Goal: Task Accomplishment & Management: Manage account settings

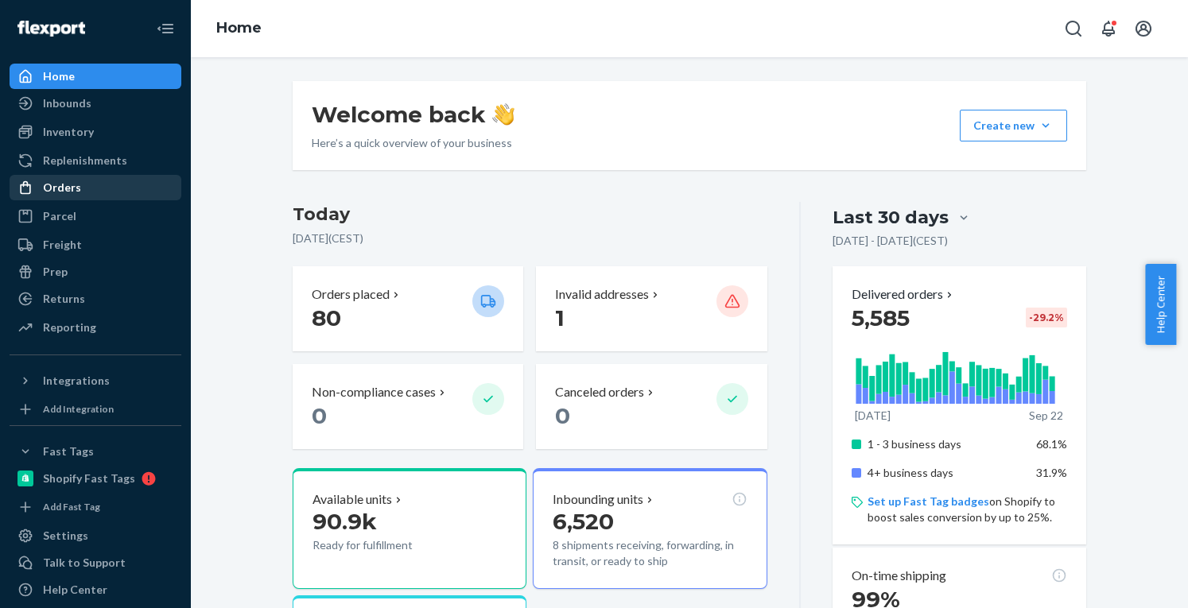
click at [76, 198] on div "Orders" at bounding box center [95, 187] width 169 height 22
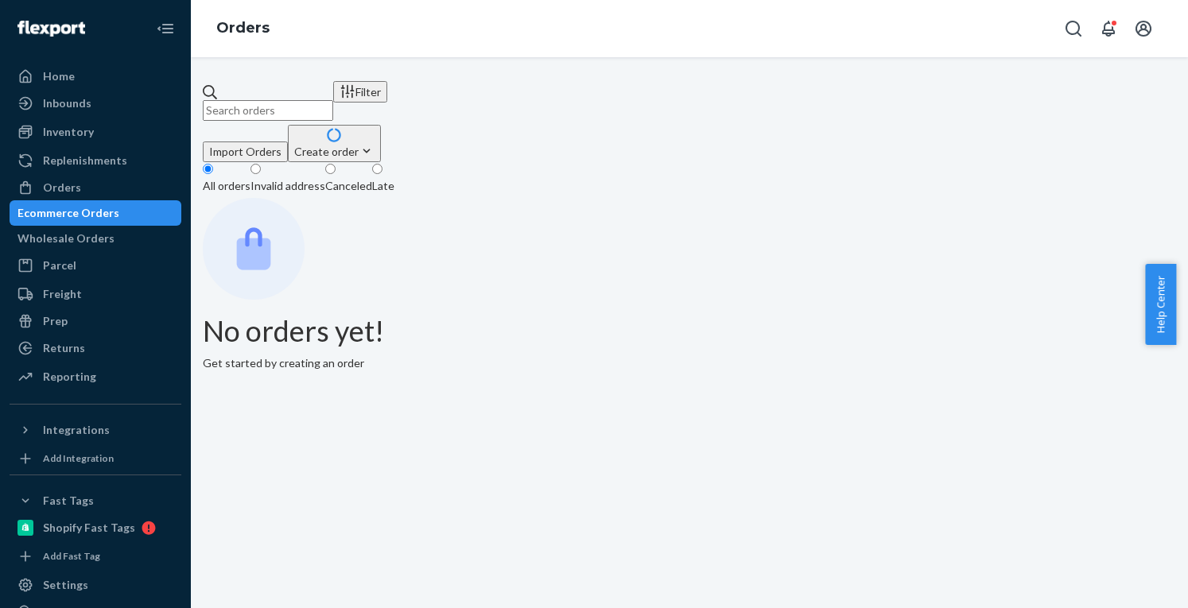
click at [307, 111] on input "text" at bounding box center [268, 110] width 130 height 21
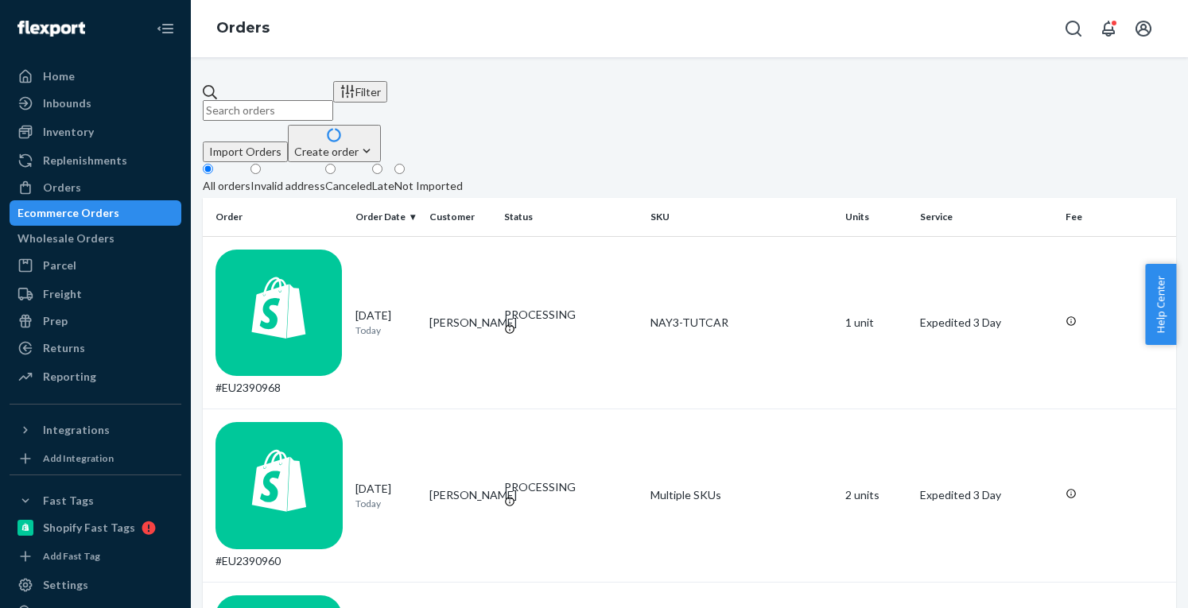
paste input "EU2382774"
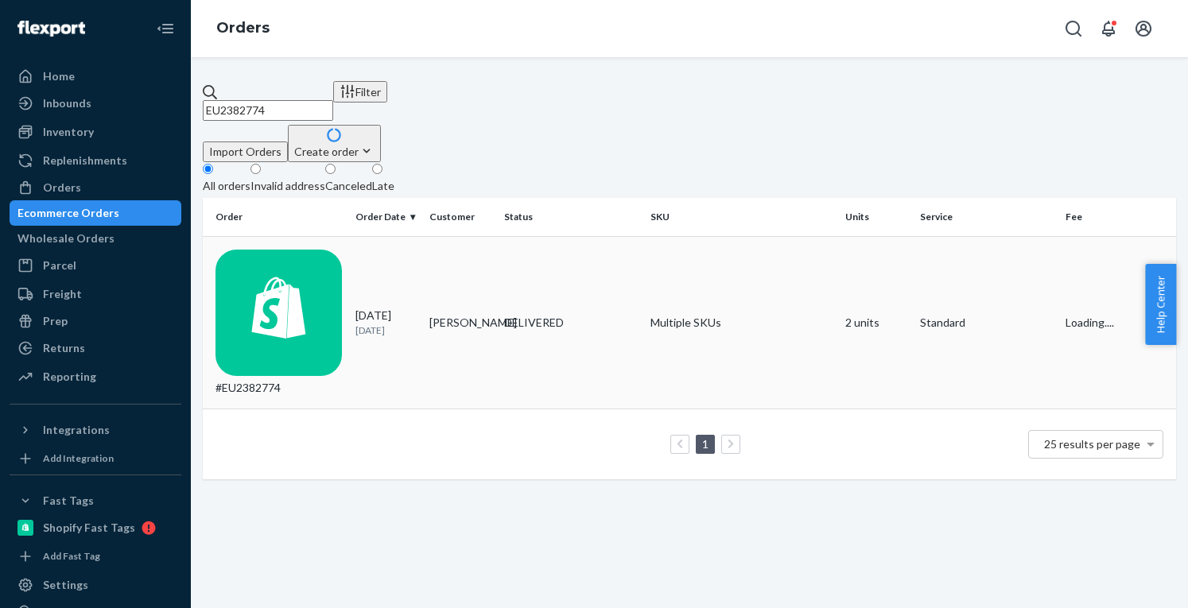
type input "EU2382774"
click at [335, 250] on div "#EU2382774" at bounding box center [278, 323] width 127 height 147
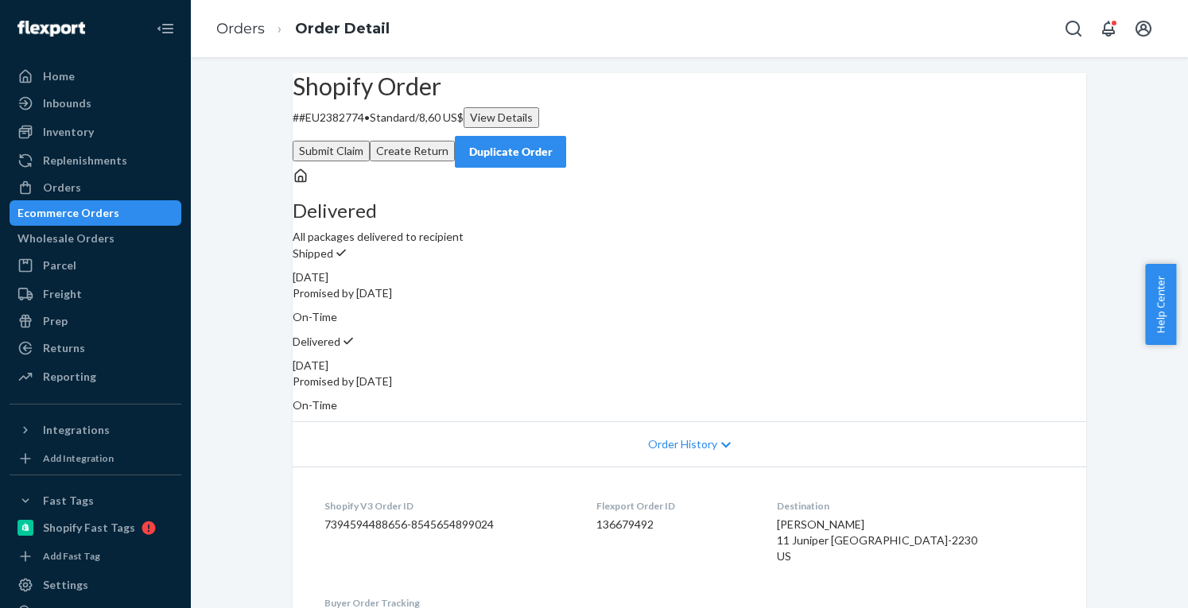
click at [455, 141] on button "Create Return" at bounding box center [412, 151] width 85 height 21
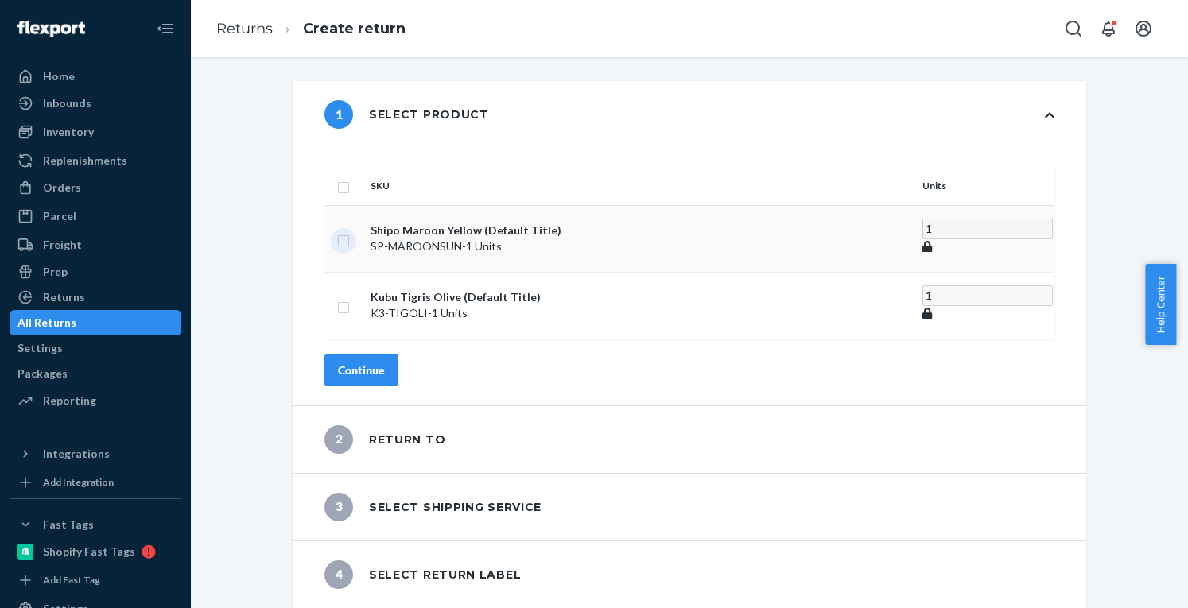
click at [350, 231] on input "checkbox" at bounding box center [343, 239] width 13 height 17
checkbox input "true"
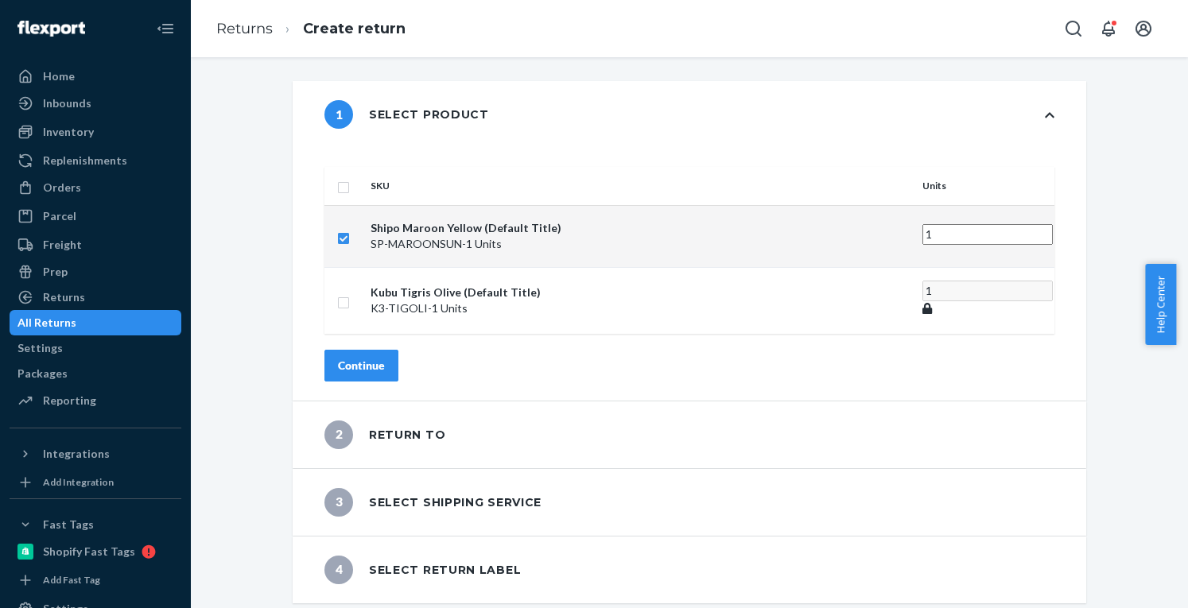
click at [385, 358] on div "Continue" at bounding box center [361, 366] width 47 height 16
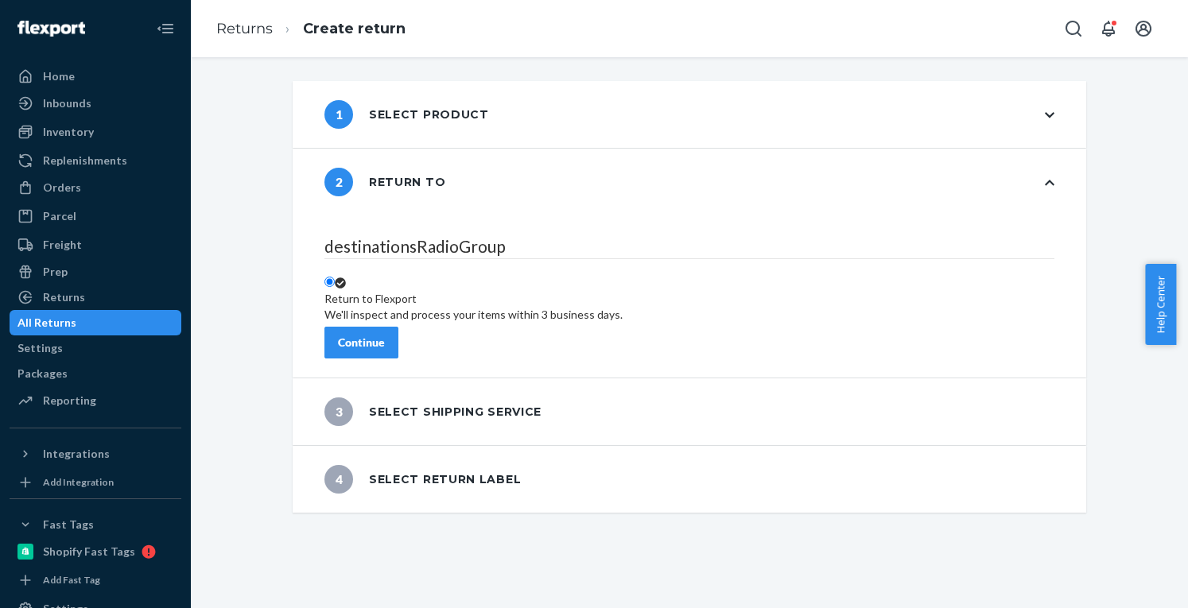
click at [385, 335] on div "Continue" at bounding box center [361, 343] width 47 height 16
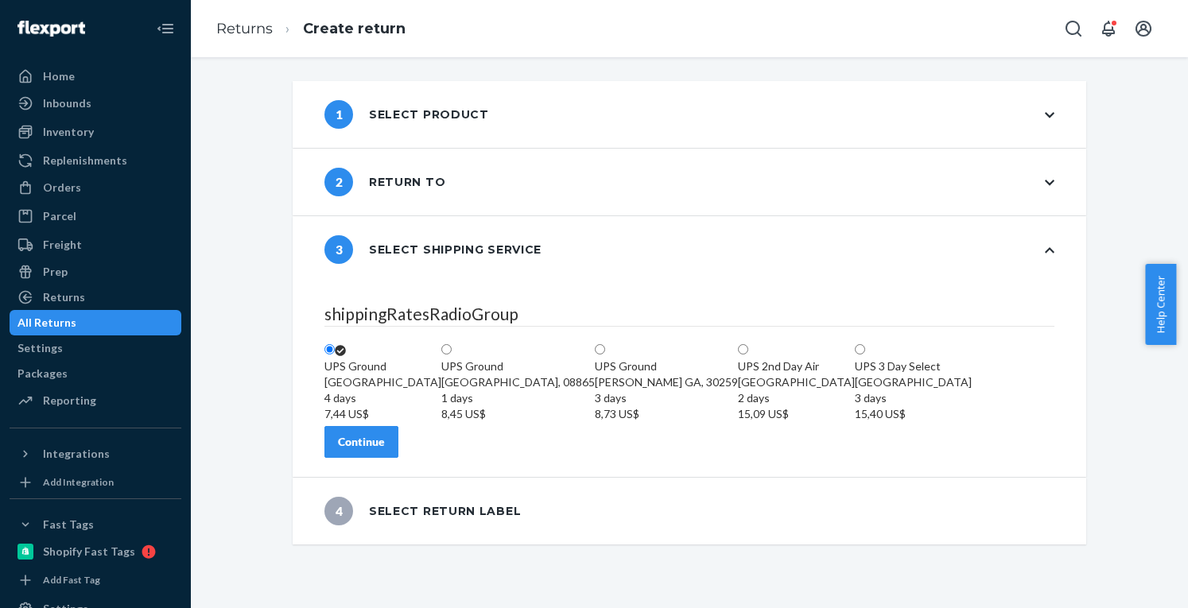
click at [398, 458] on button "Continue" at bounding box center [361, 442] width 74 height 32
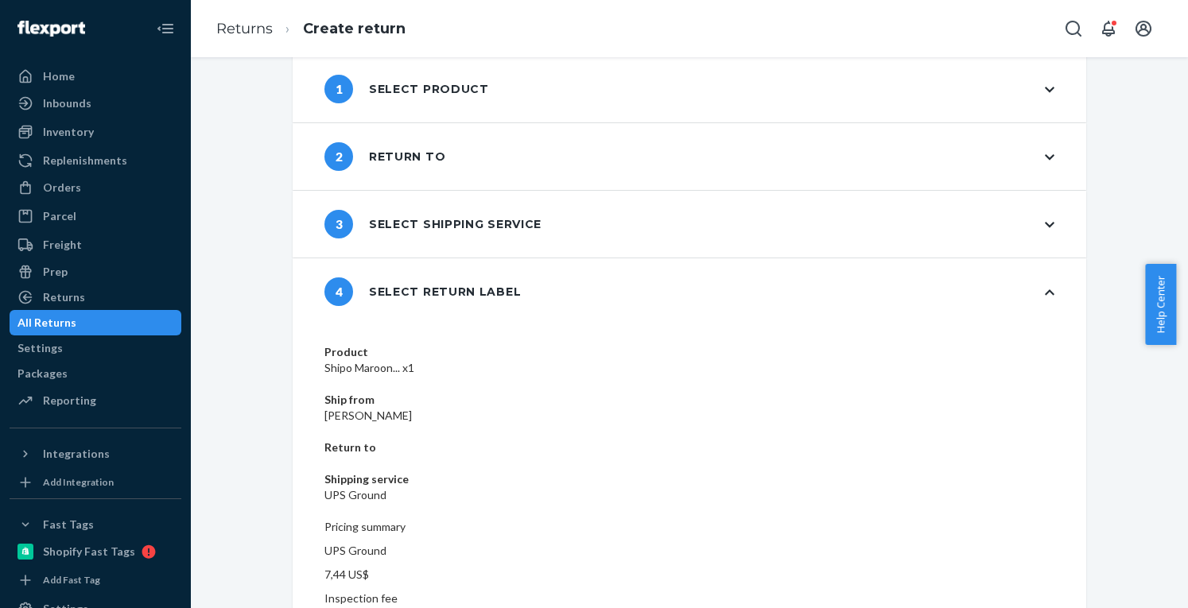
scroll to position [39, 0]
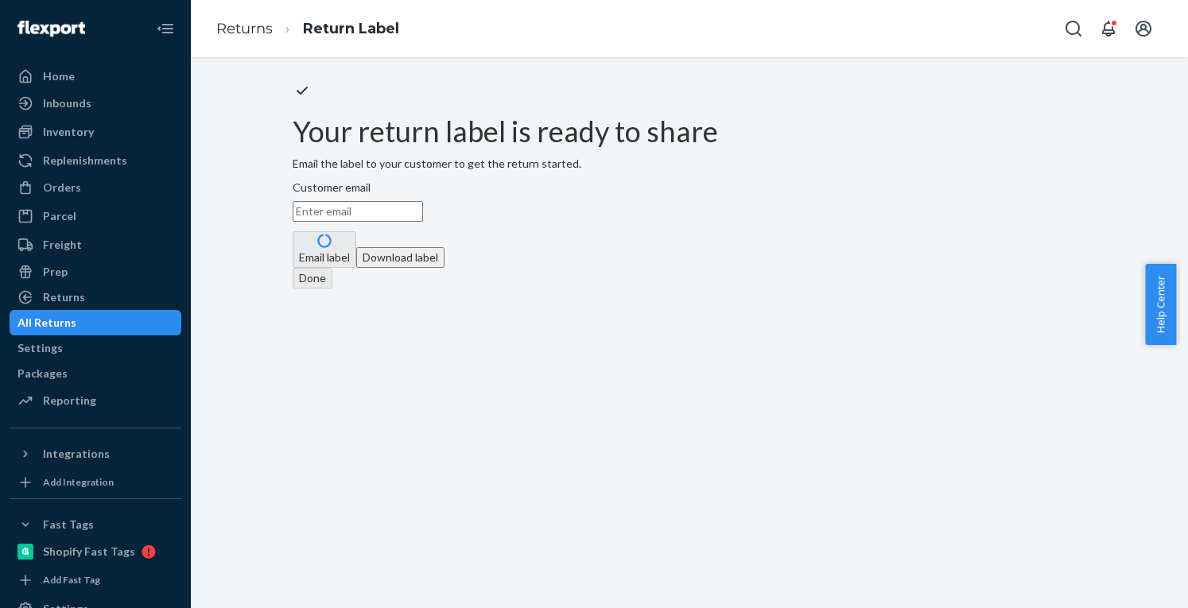
click at [423, 222] on input "Customer email" at bounding box center [358, 211] width 130 height 21
paste input "amycallahan1015@gmail.com"
type input "amycallahan1015@gmail.com"
click at [356, 268] on button "Email label" at bounding box center [325, 249] width 64 height 37
drag, startPoint x: 647, startPoint y: 357, endPoint x: 986, endPoint y: 472, distance: 357.8
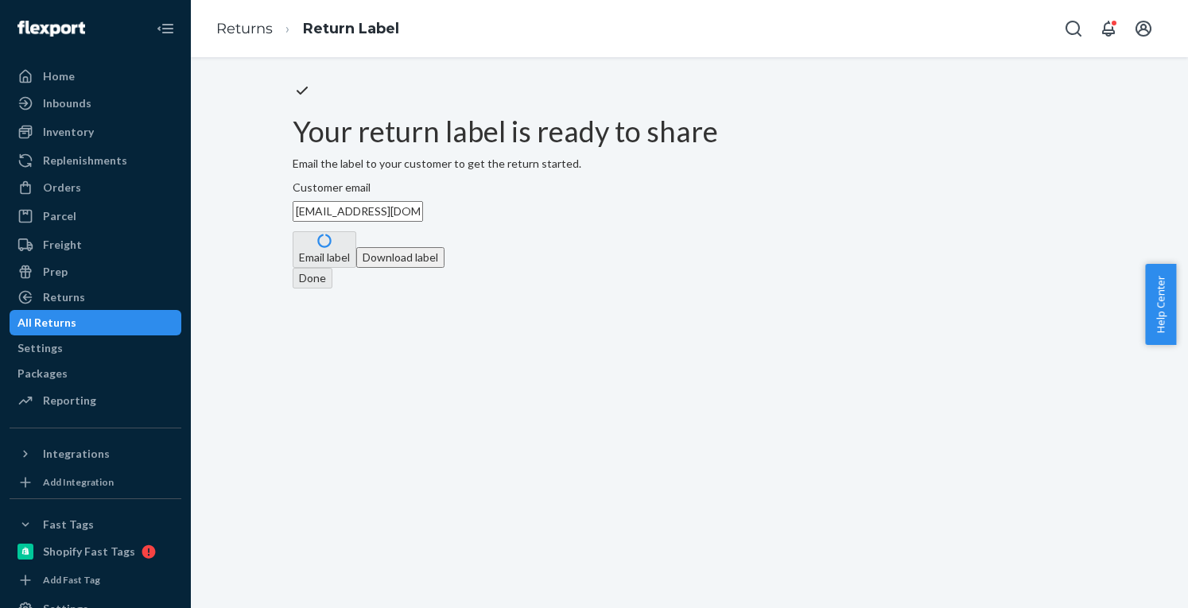
click at [444, 268] on button "Download label" at bounding box center [400, 257] width 88 height 21
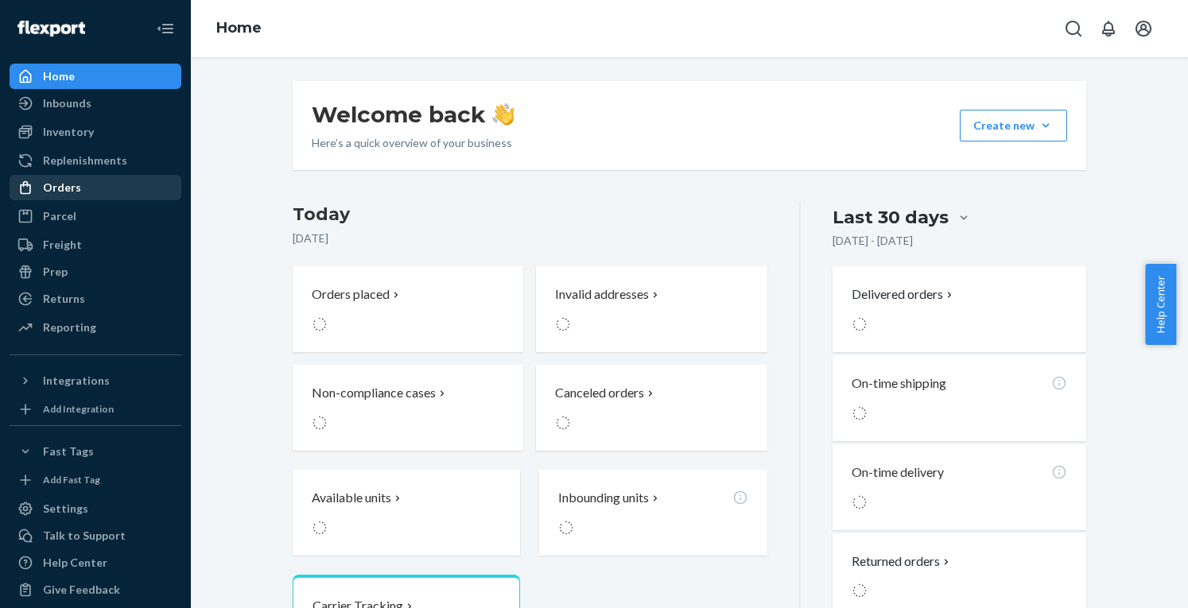
click at [70, 187] on div "Orders" at bounding box center [62, 188] width 38 height 16
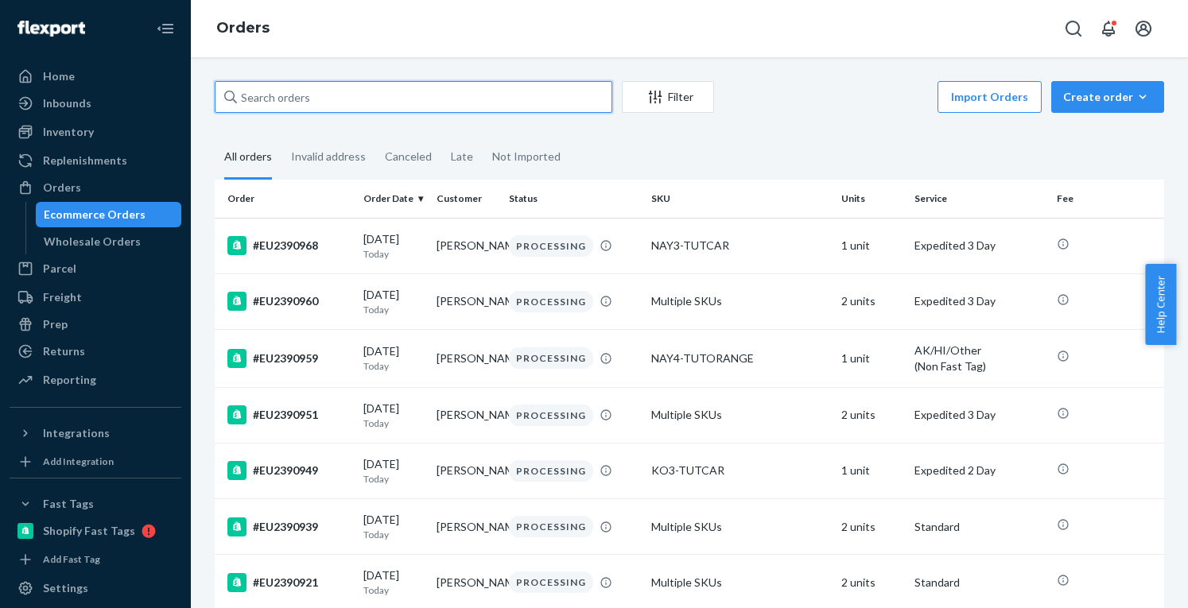
click at [335, 91] on input "text" at bounding box center [414, 97] width 398 height 32
paste input "EU2388134"
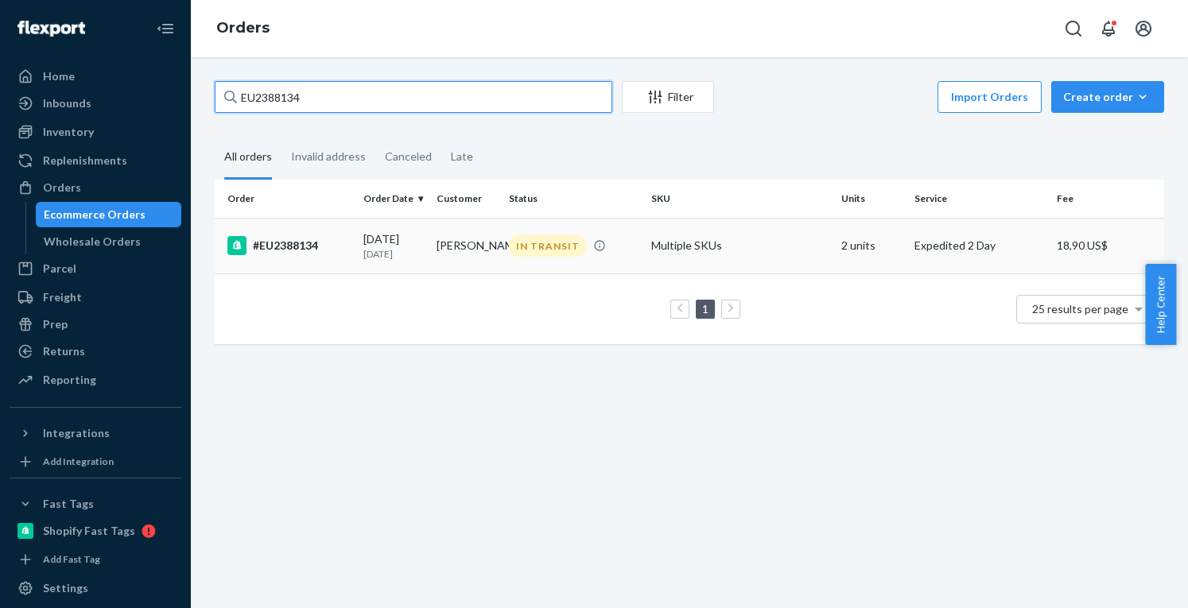
type input "EU2388134"
click at [562, 265] on td "IN TRANSIT" at bounding box center [573, 246] width 142 height 56
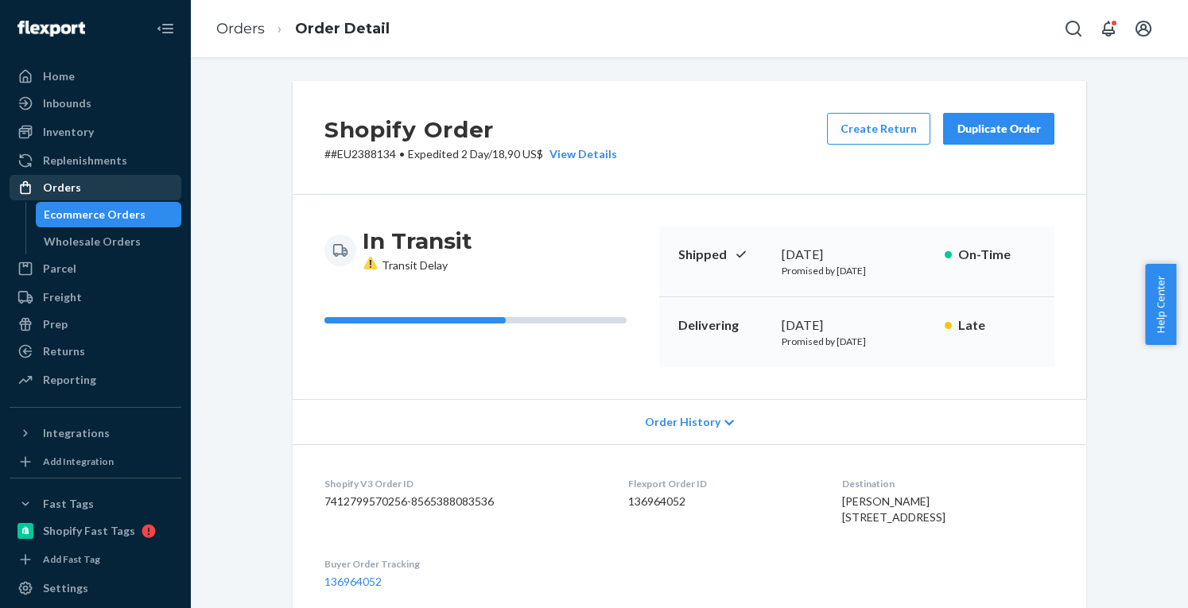
click at [50, 191] on div "Orders" at bounding box center [62, 188] width 38 height 16
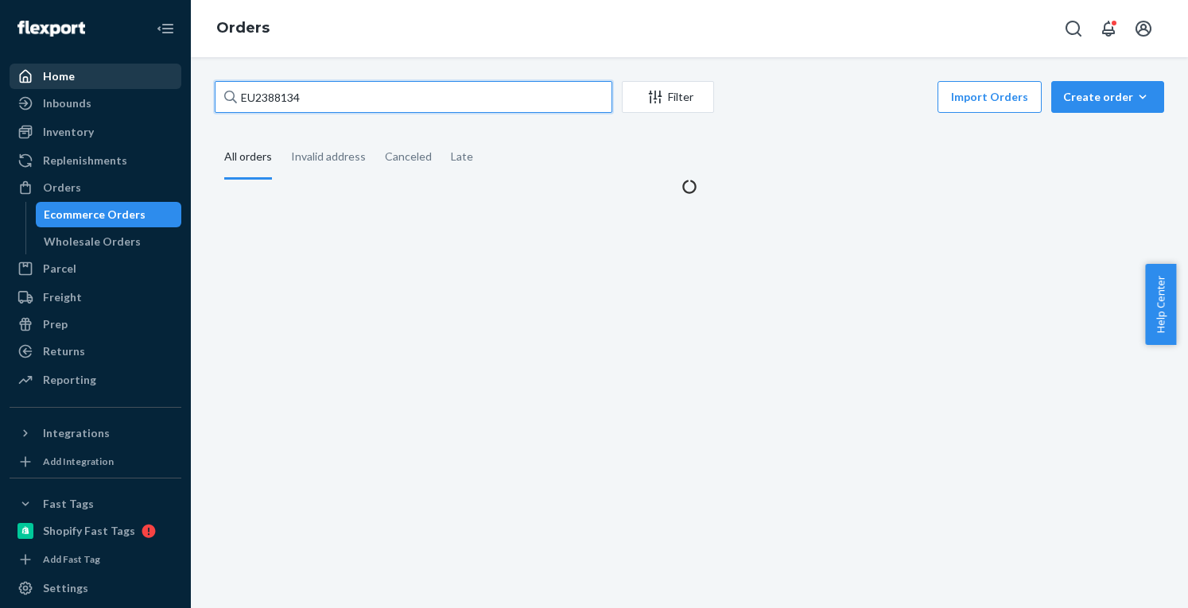
drag, startPoint x: 333, startPoint y: 99, endPoint x: 65, endPoint y: 76, distance: 268.9
click at [65, 76] on div "Home Inbounds Shipping Plans Problems Inventory Products Replenishments Orders …" at bounding box center [594, 304] width 1188 height 608
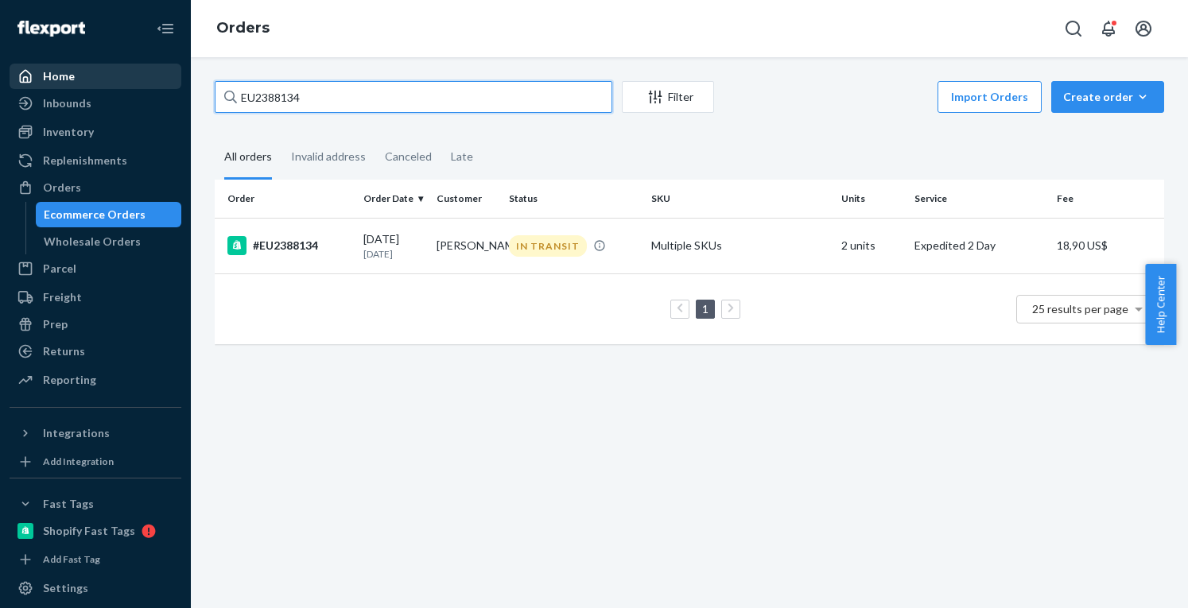
paste input "79836"
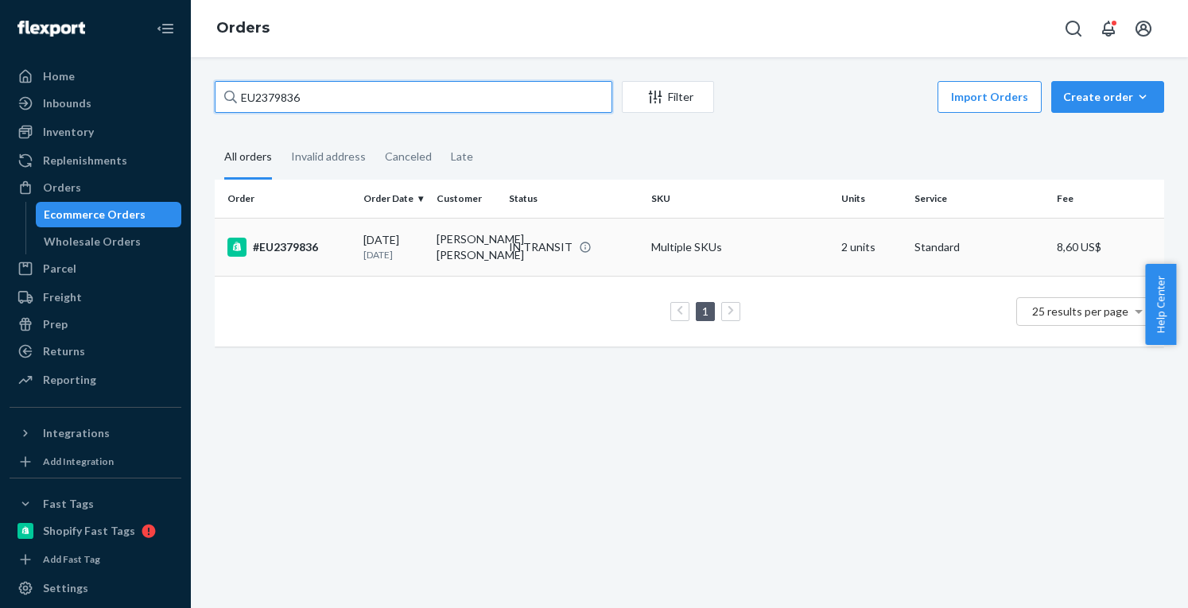
type input "EU2379836"
click at [345, 257] on div "#EU2379836" at bounding box center [288, 247] width 123 height 19
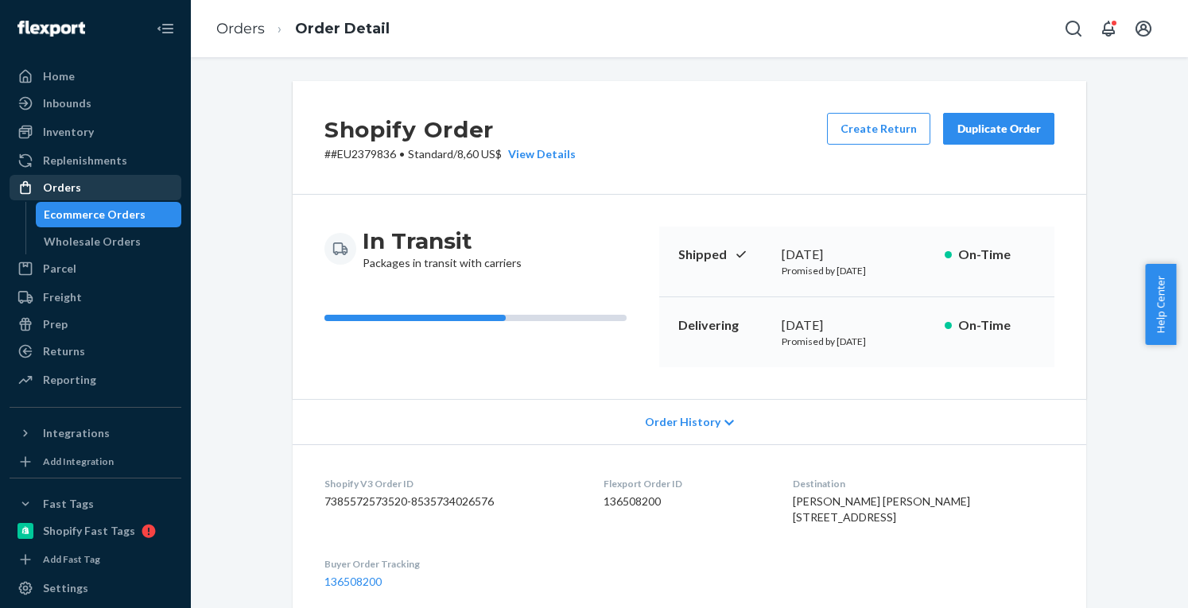
click at [83, 181] on div "Orders" at bounding box center [95, 187] width 169 height 22
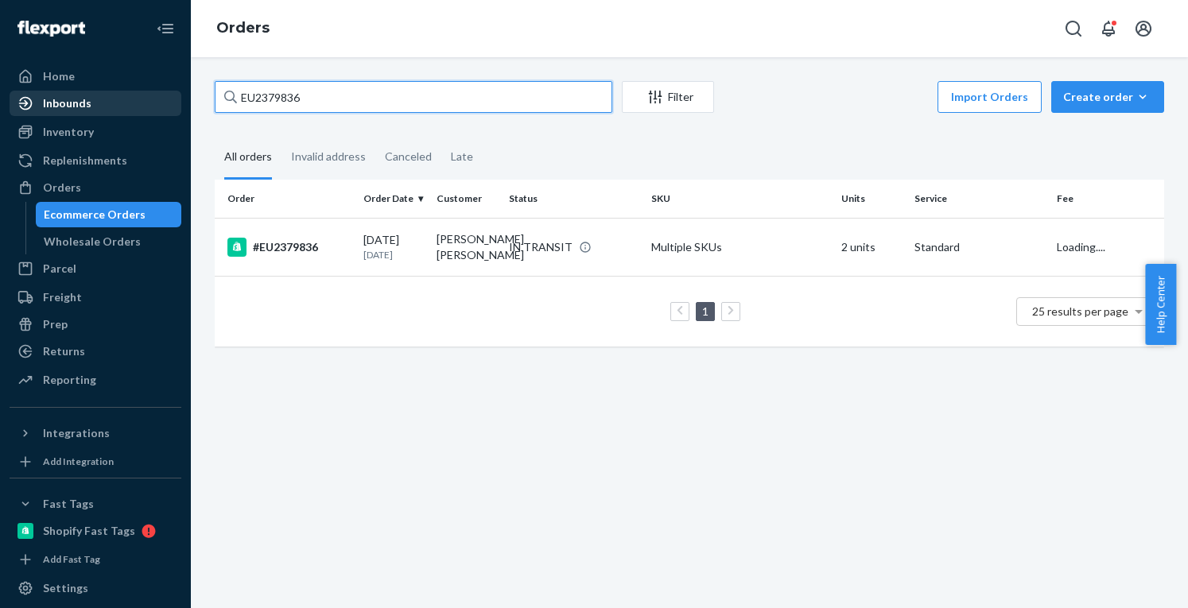
drag, startPoint x: 244, startPoint y: 102, endPoint x: 69, endPoint y: 111, distance: 175.1
click at [69, 111] on div "Home Inbounds Shipping Plans Problems Inventory Products Replenishments Orders …" at bounding box center [594, 304] width 1188 height 608
paste input "81630"
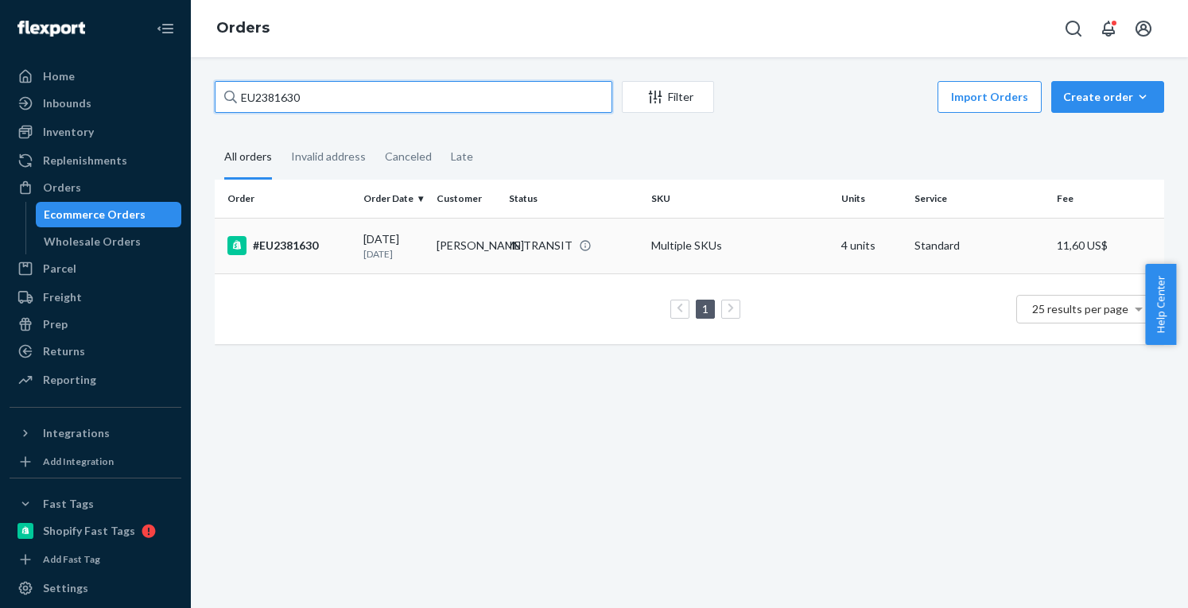
type input "EU2381630"
click at [490, 238] on td "Kendra Waldburger" at bounding box center [466, 246] width 73 height 56
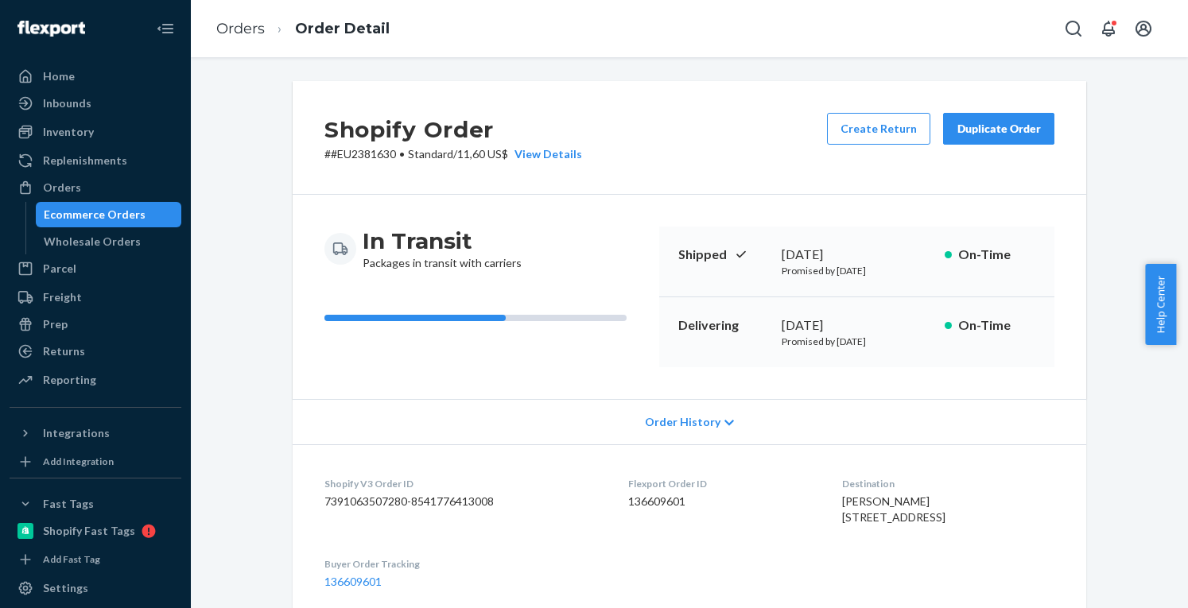
drag, startPoint x: 107, startPoint y: 196, endPoint x: 238, endPoint y: 211, distance: 132.1
click at [107, 196] on div "Orders" at bounding box center [95, 187] width 169 height 22
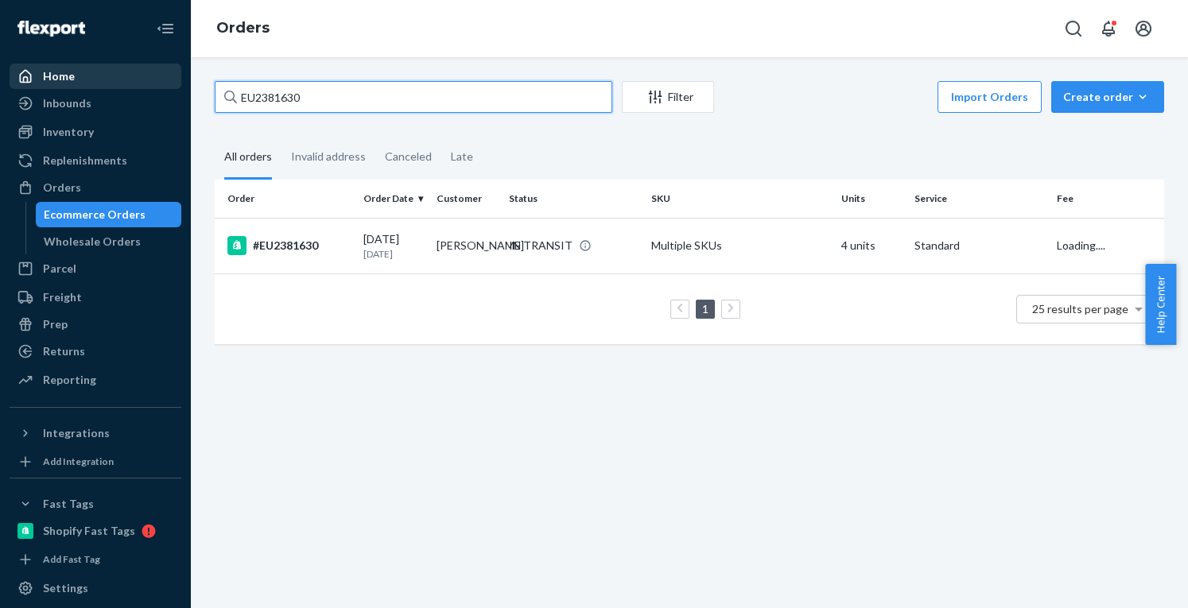
drag, startPoint x: 288, startPoint y: 95, endPoint x: 84, endPoint y: 88, distance: 203.6
click at [84, 88] on div "Home Inbounds Shipping Plans Problems Inventory Products Replenishments Orders …" at bounding box center [594, 304] width 1188 height 608
paste input "6981"
type input "EU2386981"
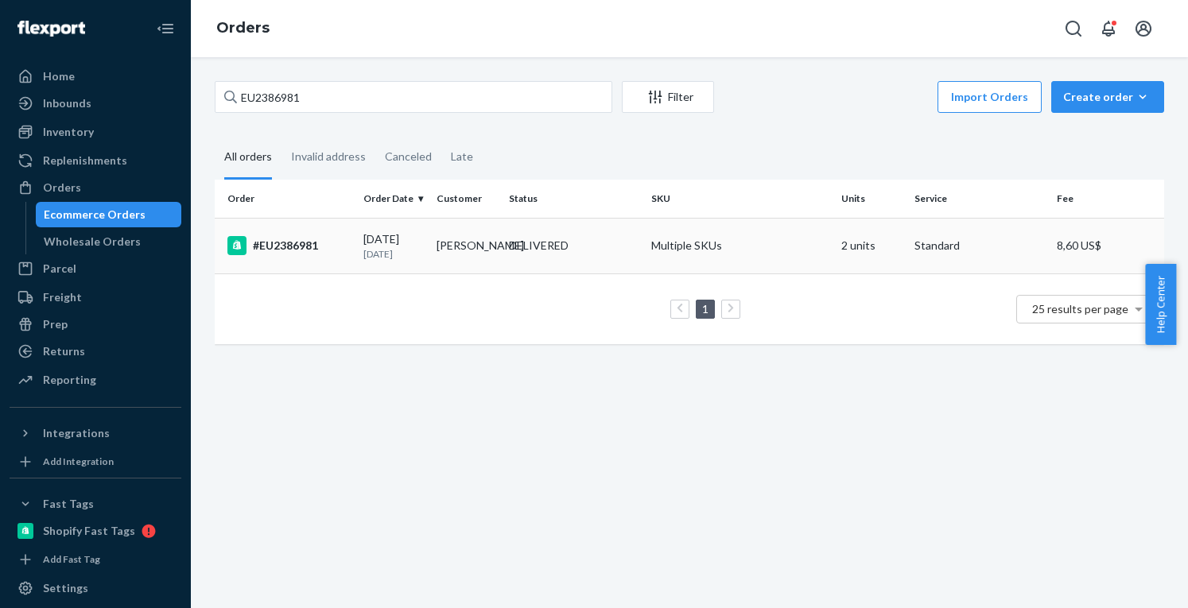
click at [313, 254] on div "#EU2386981" at bounding box center [288, 245] width 123 height 19
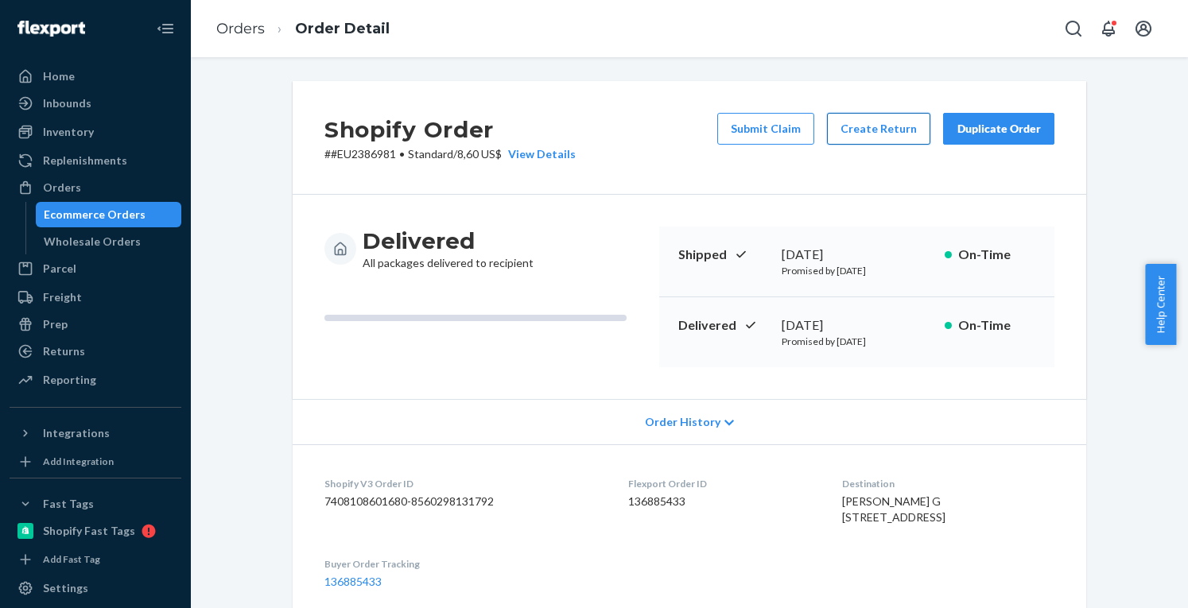
click at [875, 123] on button "Create Return" at bounding box center [878, 129] width 103 height 32
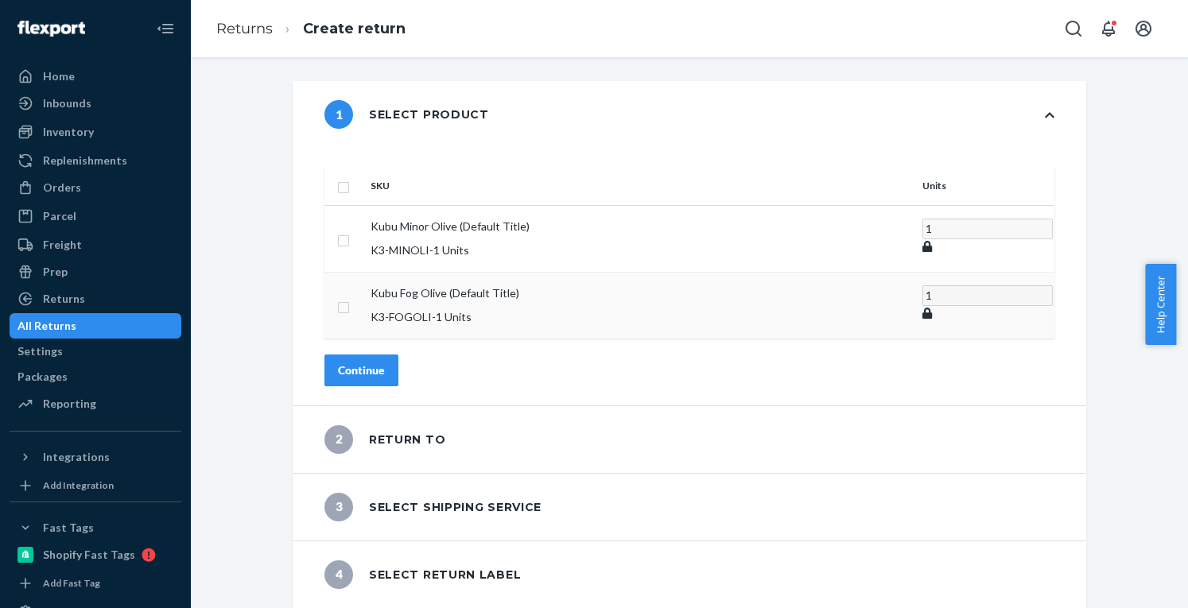
click at [364, 284] on td at bounding box center [344, 305] width 40 height 67
click at [350, 297] on input "checkbox" at bounding box center [343, 305] width 13 height 17
checkbox input "true"
click at [385, 362] on div "Continue" at bounding box center [361, 370] width 47 height 16
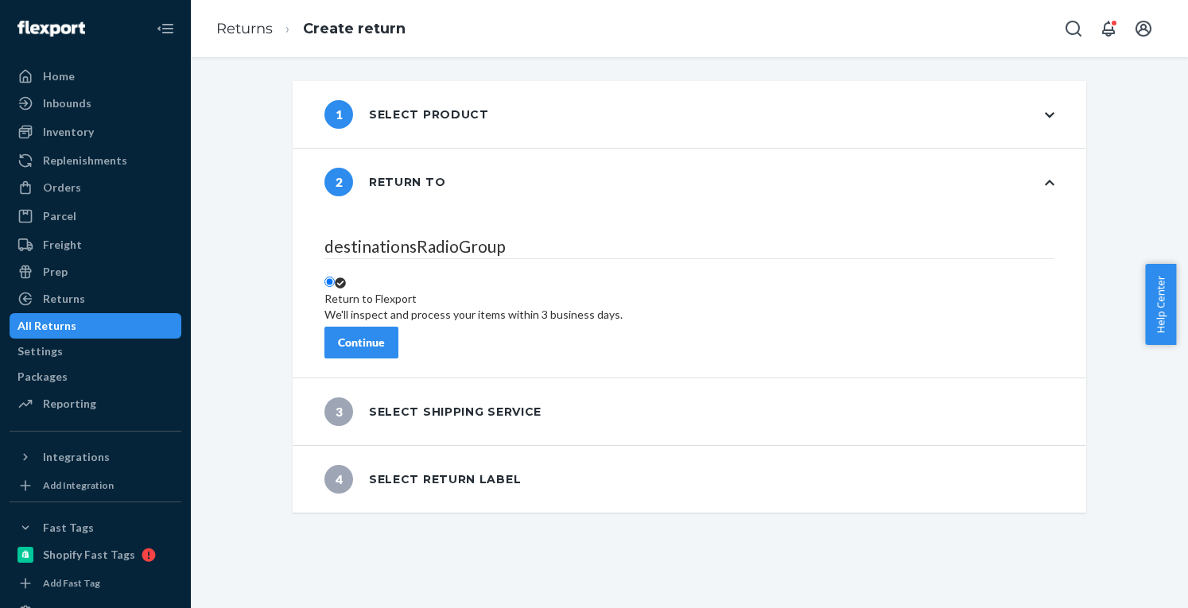
click at [385, 335] on div "Continue" at bounding box center [361, 343] width 47 height 16
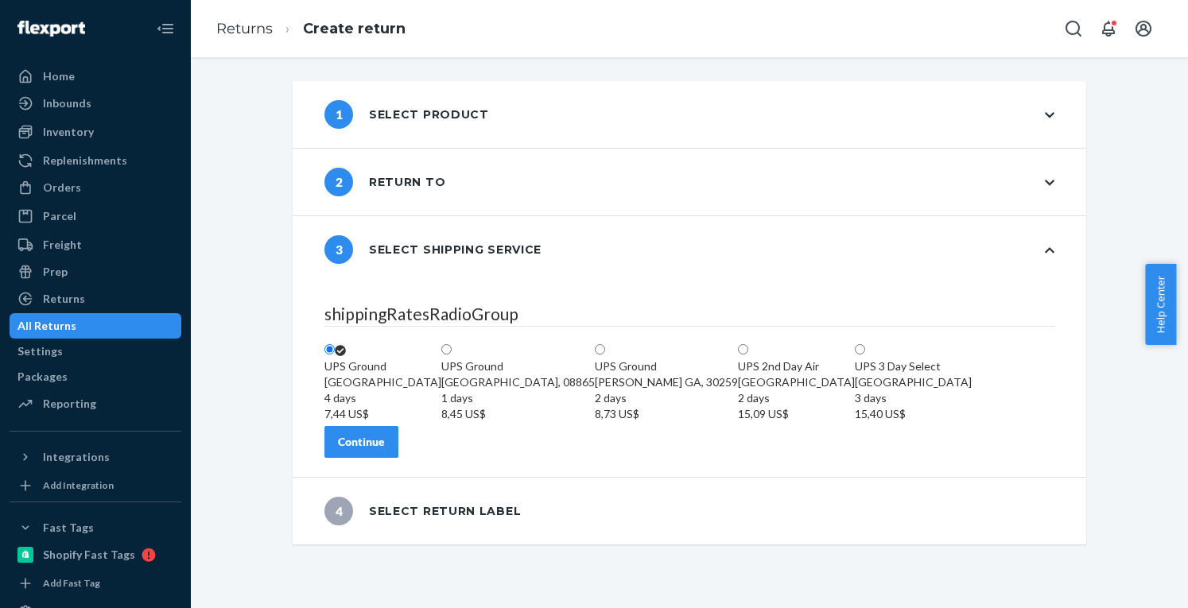
click at [385, 450] on div "Continue" at bounding box center [361, 442] width 47 height 16
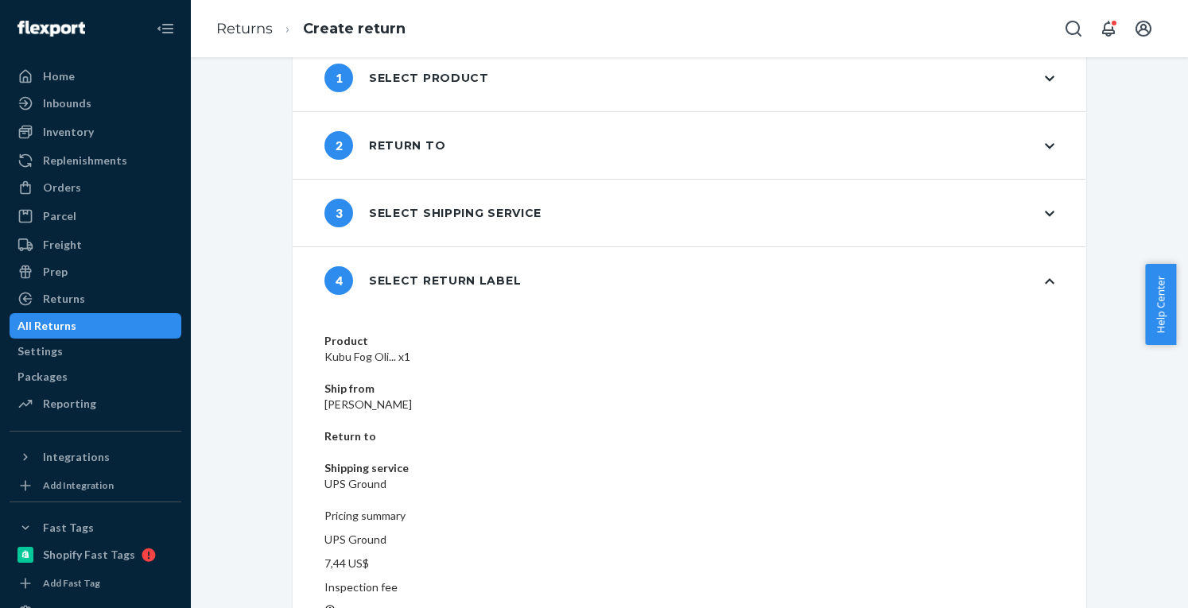
scroll to position [39, 0]
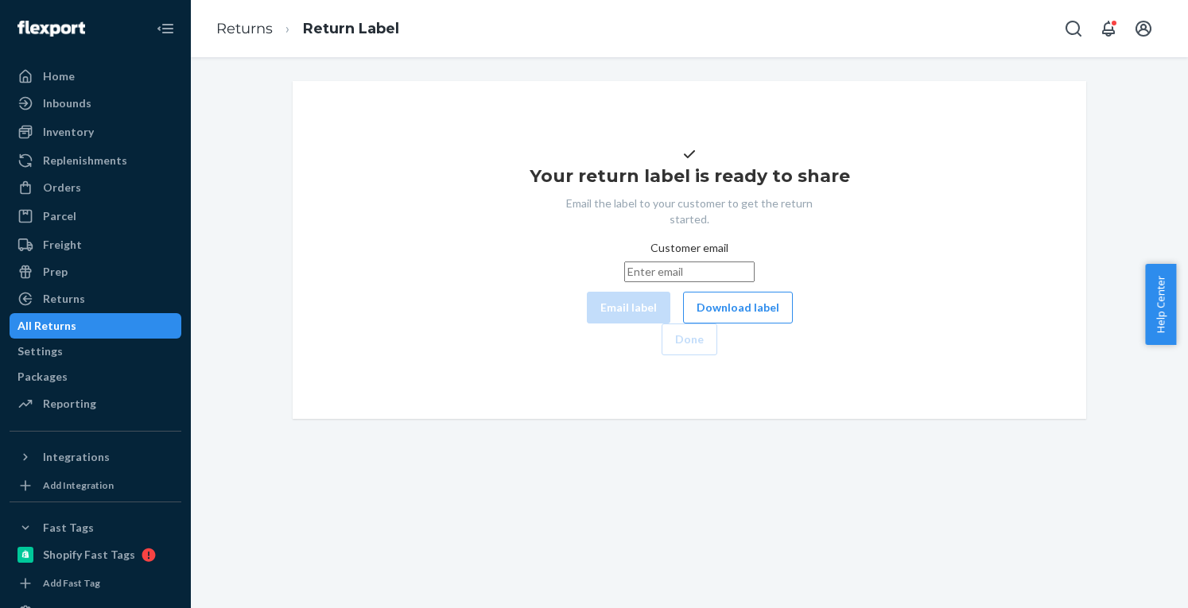
click at [624, 282] on input "Customer email" at bounding box center [689, 272] width 130 height 21
paste input "erick.gaspar@live.com"
type input "erick.gaspar@live.com"
click at [587, 324] on button "Email label" at bounding box center [628, 308] width 83 height 32
drag, startPoint x: 655, startPoint y: 361, endPoint x: 890, endPoint y: 405, distance: 239.5
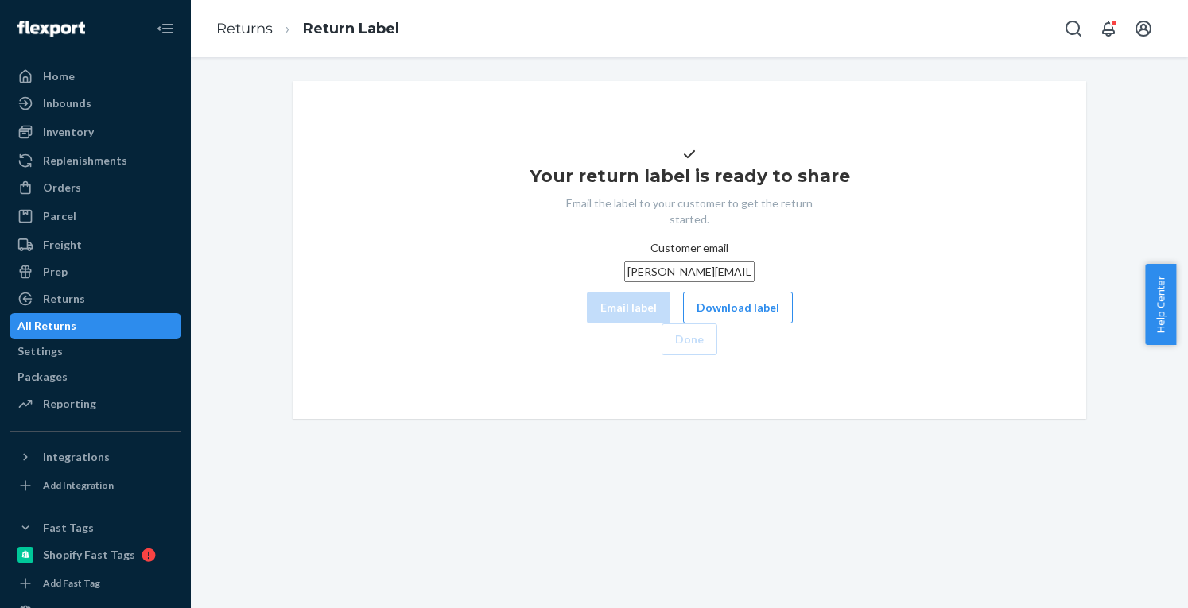
click at [683, 324] on button "Download label" at bounding box center [738, 308] width 110 height 32
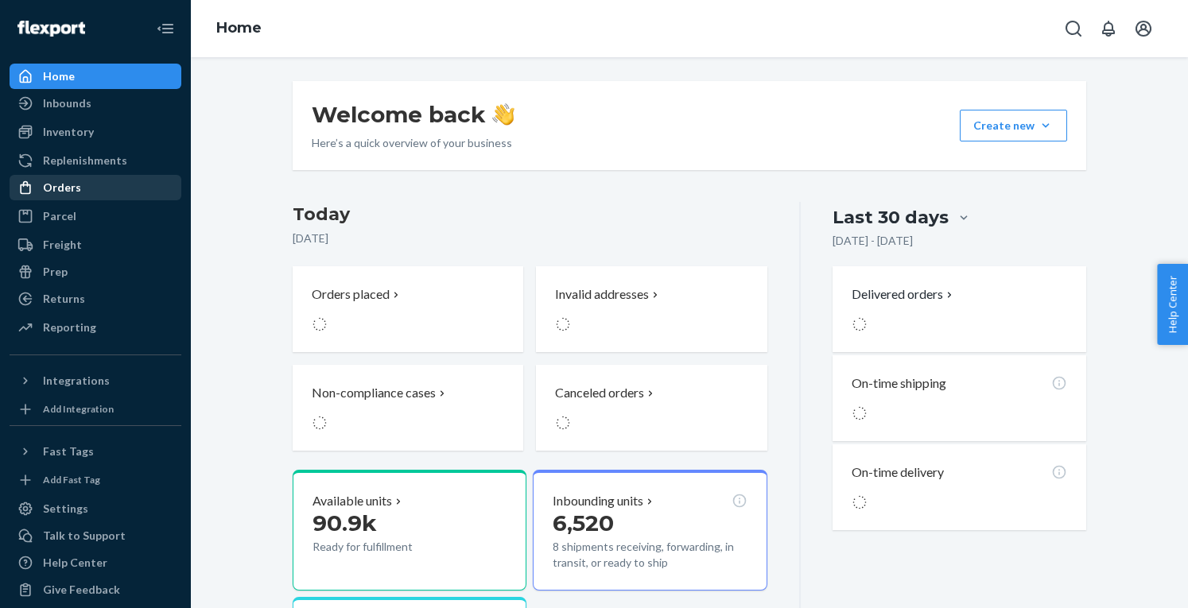
drag, startPoint x: 64, startPoint y: 187, endPoint x: 176, endPoint y: 195, distance: 112.4
click at [64, 187] on div "Orders" at bounding box center [62, 188] width 38 height 16
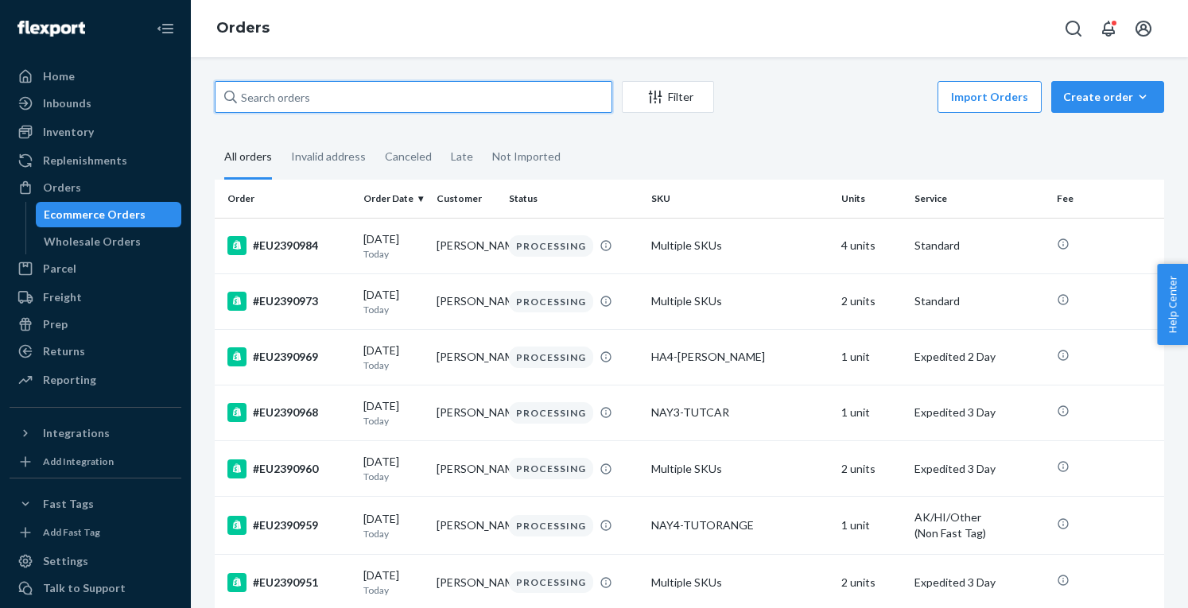
click at [286, 93] on input "text" at bounding box center [414, 97] width 398 height 32
paste input "EU2384399"
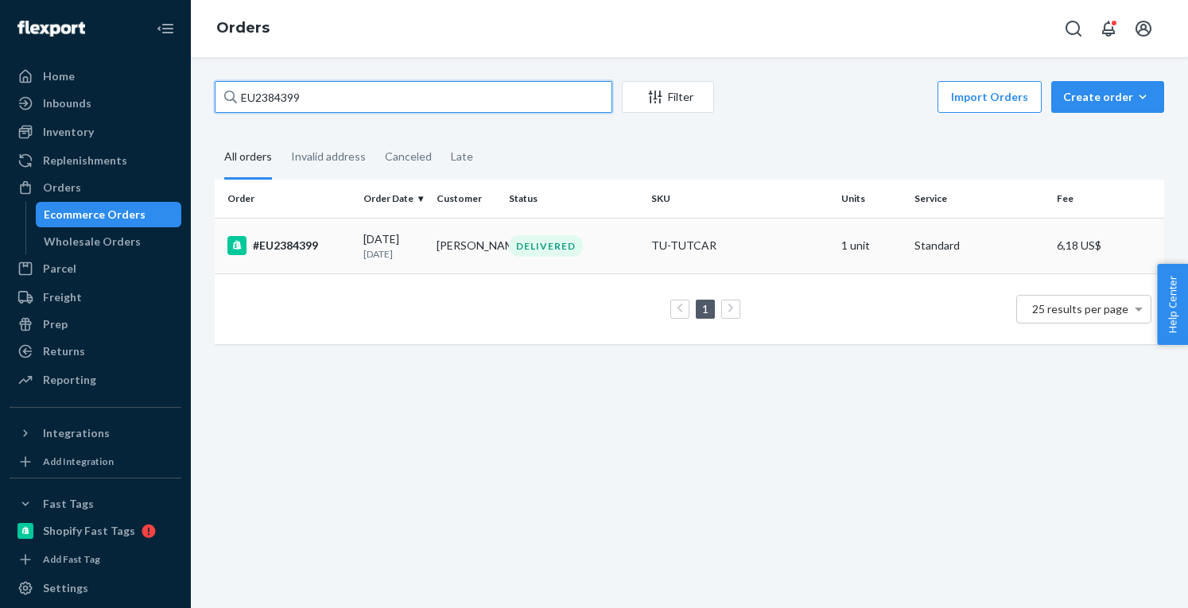
type input "EU2384399"
click at [357, 249] on td "09/15/2025 7 days ago" at bounding box center [393, 246] width 73 height 56
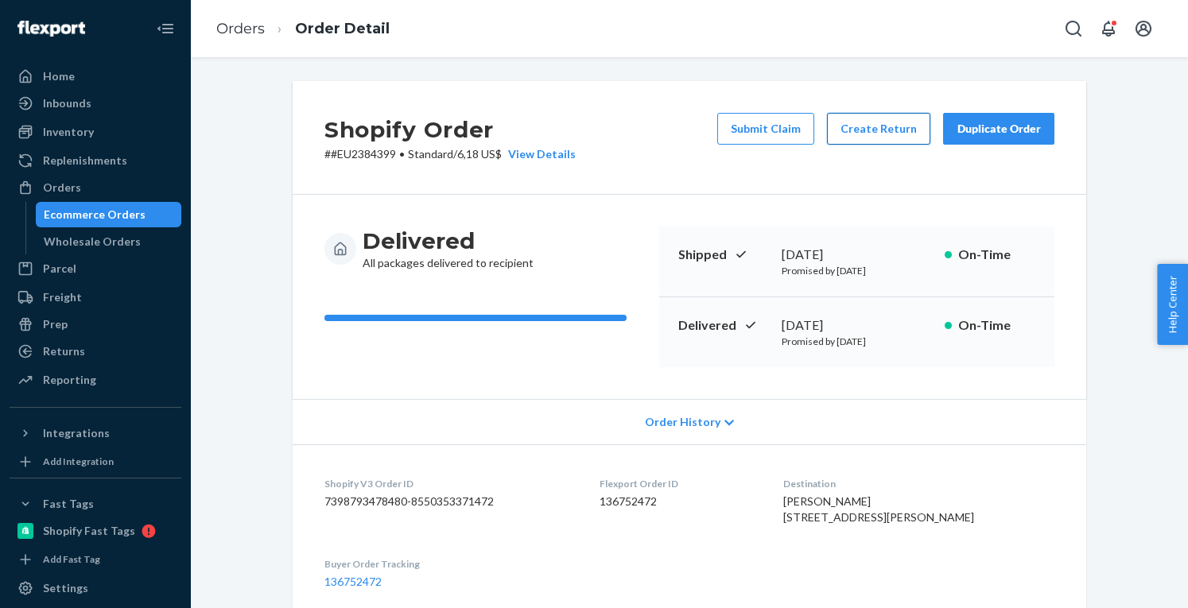
click at [868, 133] on button "Create Return" at bounding box center [878, 129] width 103 height 32
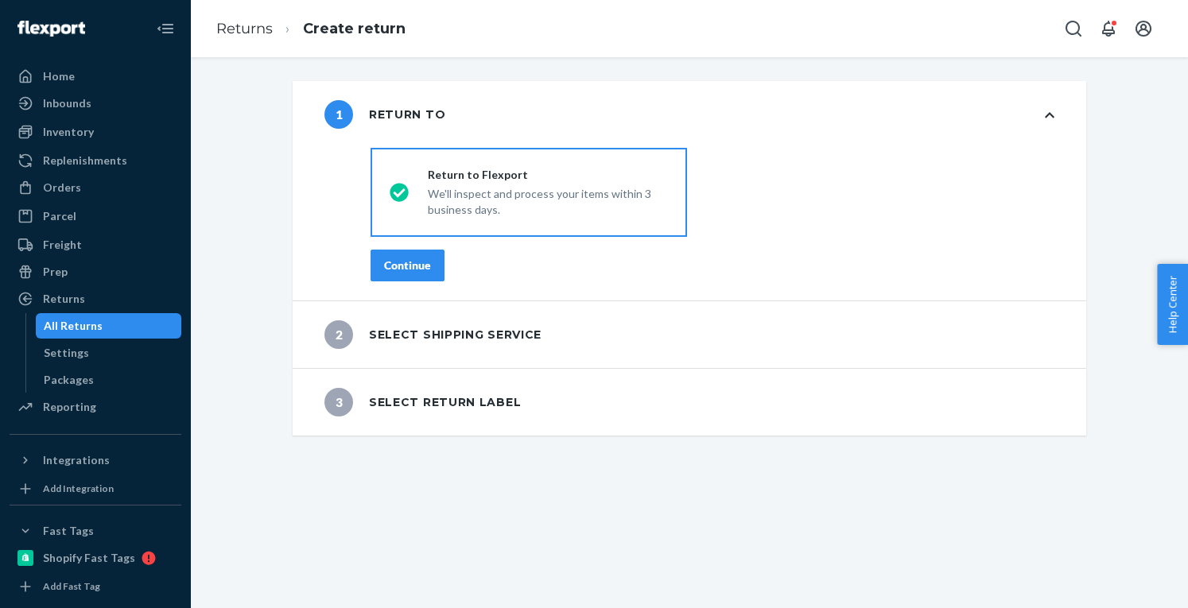
click at [404, 266] on div "Continue" at bounding box center [407, 266] width 47 height 16
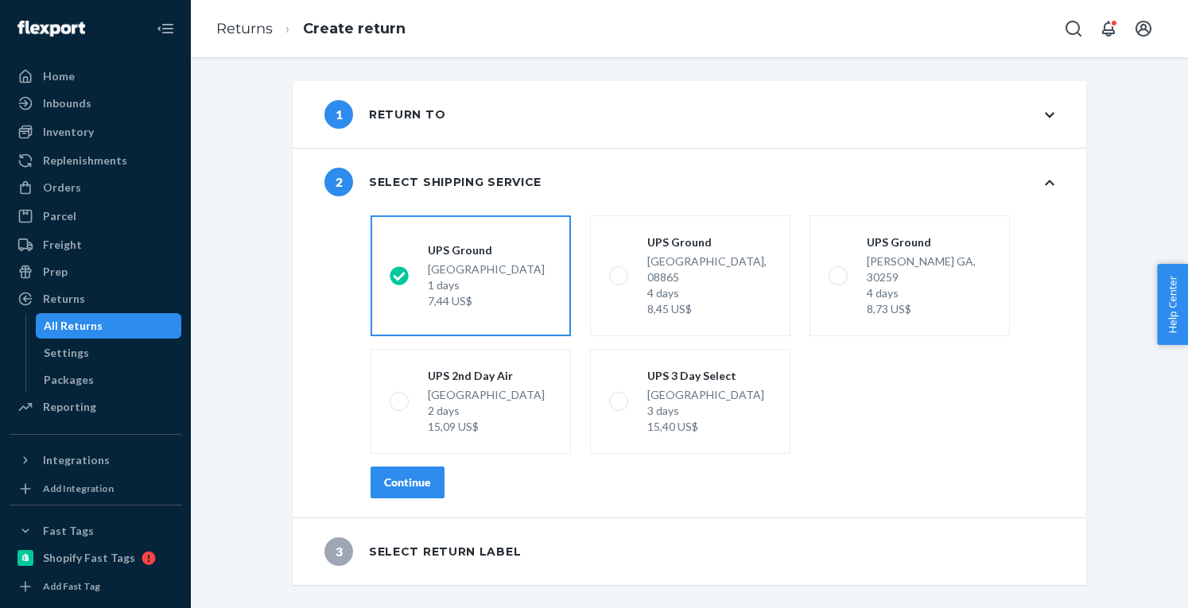
click at [402, 475] on div "Continue" at bounding box center [407, 483] width 47 height 16
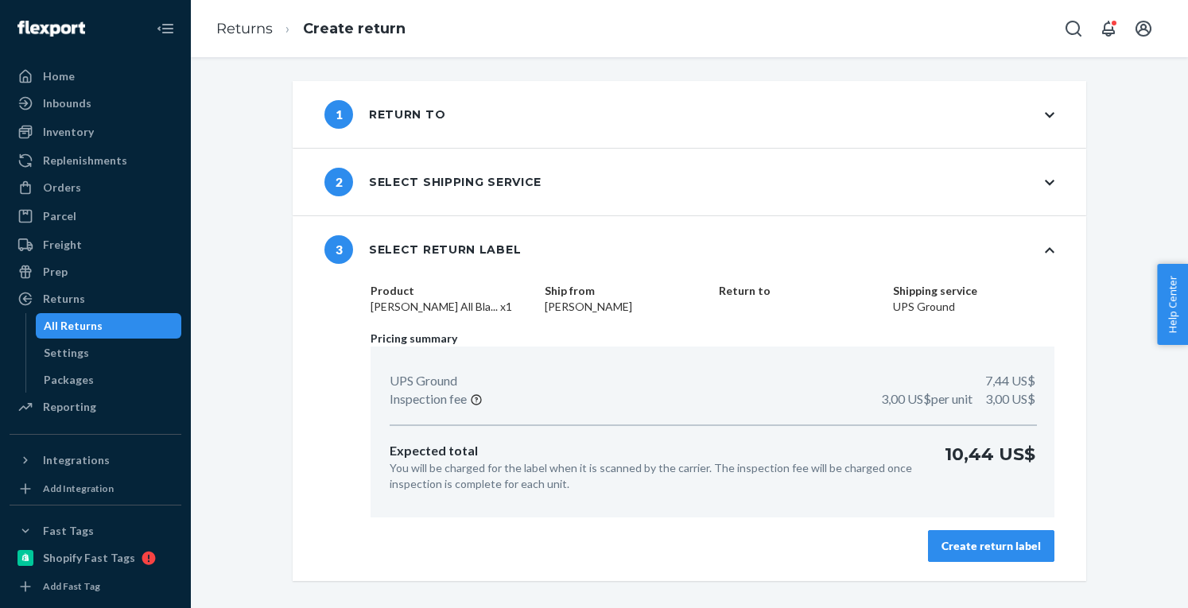
click at [1003, 545] on div "Create return label" at bounding box center [990, 546] width 99 height 16
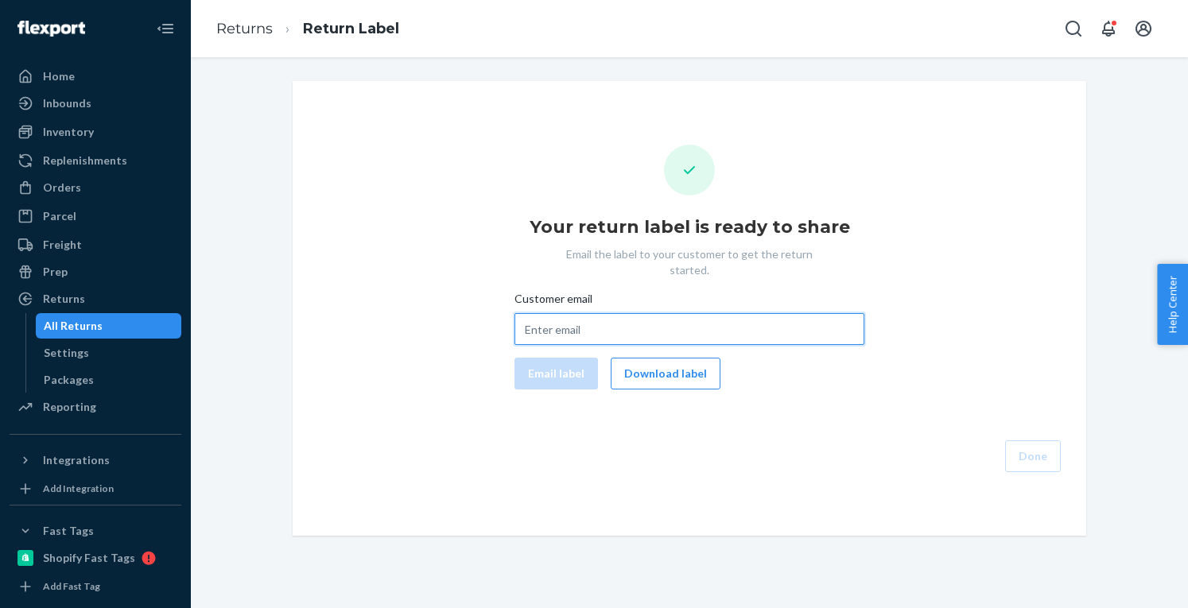
click at [603, 320] on input "Customer email" at bounding box center [689, 329] width 350 height 32
paste input "ashleekristin82890@gmail.com"
type input "ashleekristin82890@gmail.com"
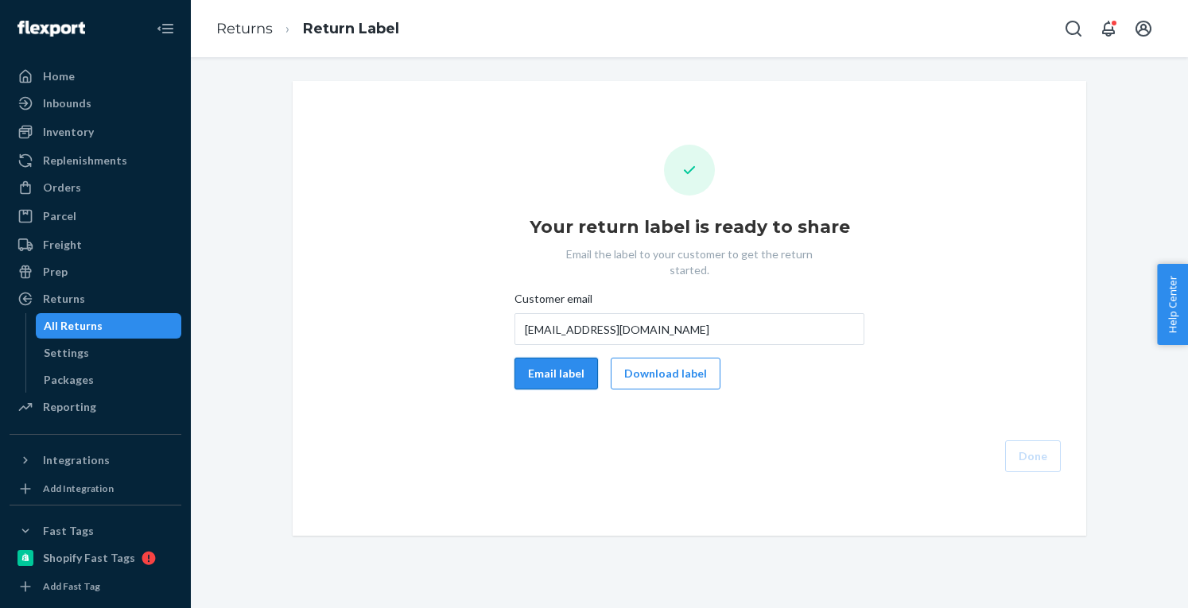
click at [561, 358] on button "Email label" at bounding box center [555, 374] width 83 height 32
drag, startPoint x: 656, startPoint y: 356, endPoint x: 1124, endPoint y: 417, distance: 472.2
click at [660, 358] on button "Download label" at bounding box center [666, 374] width 110 height 32
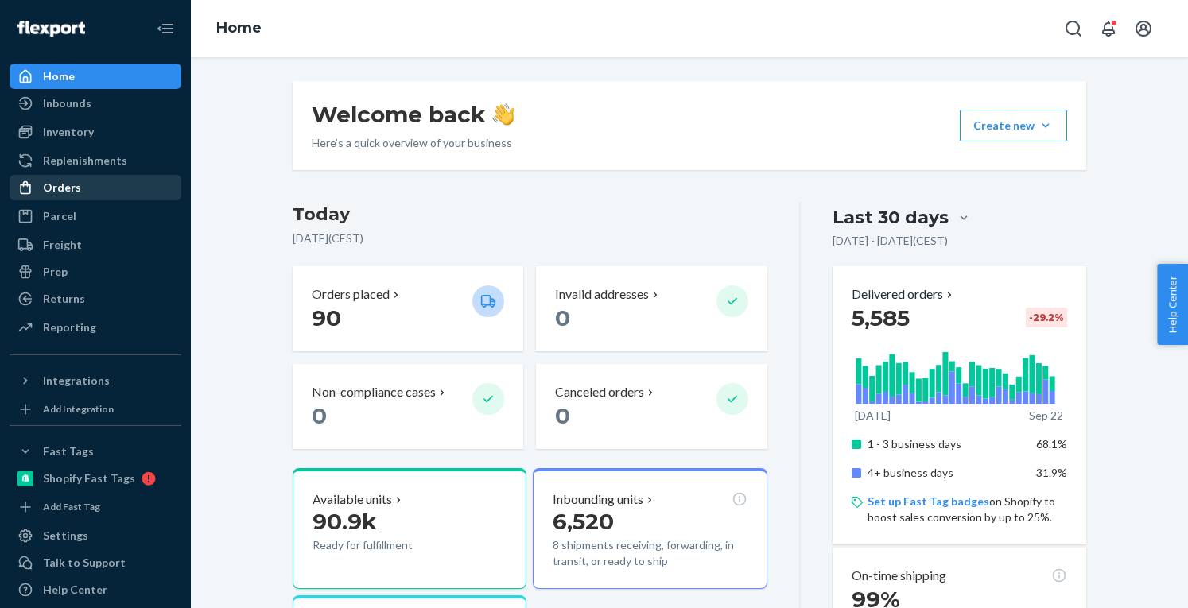
click at [58, 175] on link "Orders" at bounding box center [96, 187] width 172 height 25
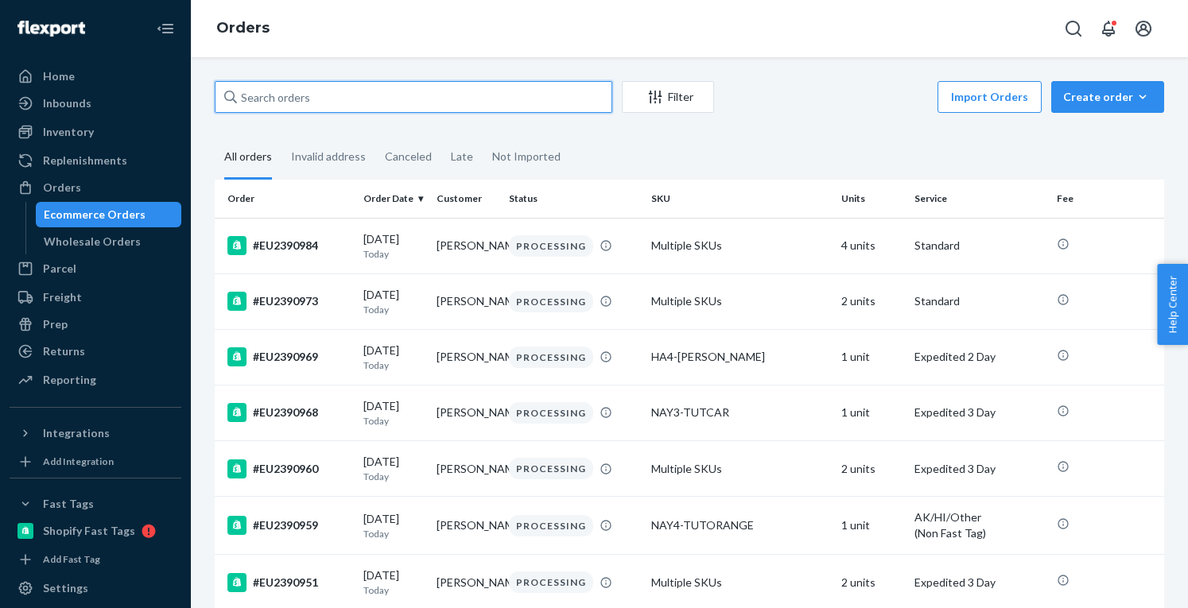
click at [289, 95] on input "text" at bounding box center [414, 97] width 398 height 32
paste input "EU2365013"
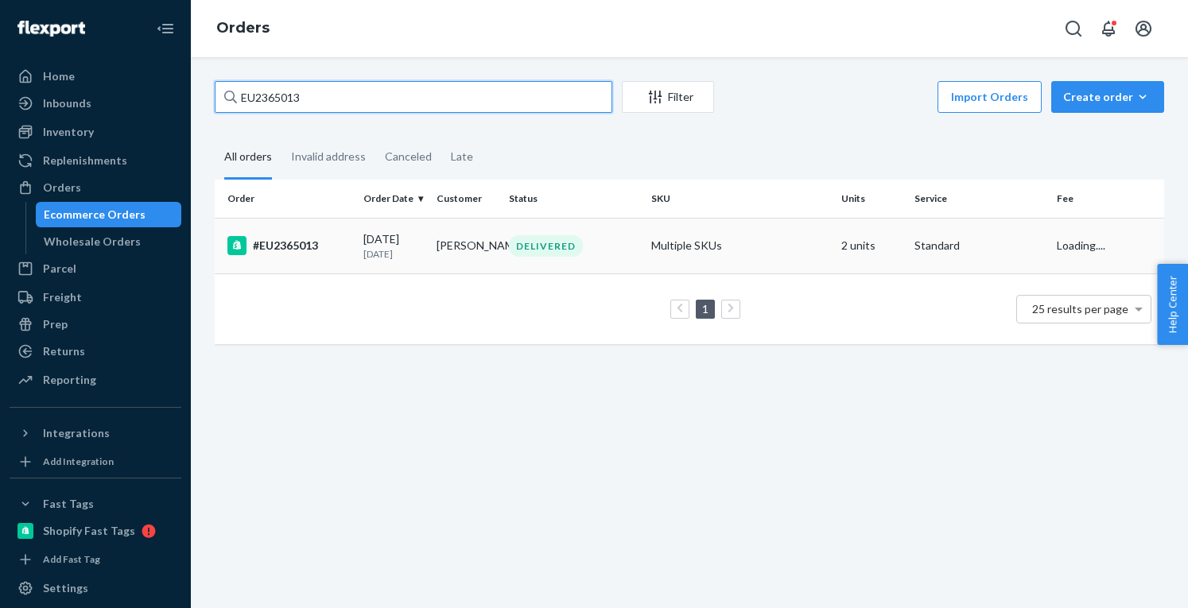
type input "EU2365013"
click at [312, 271] on td "#EU2365013" at bounding box center [286, 246] width 142 height 56
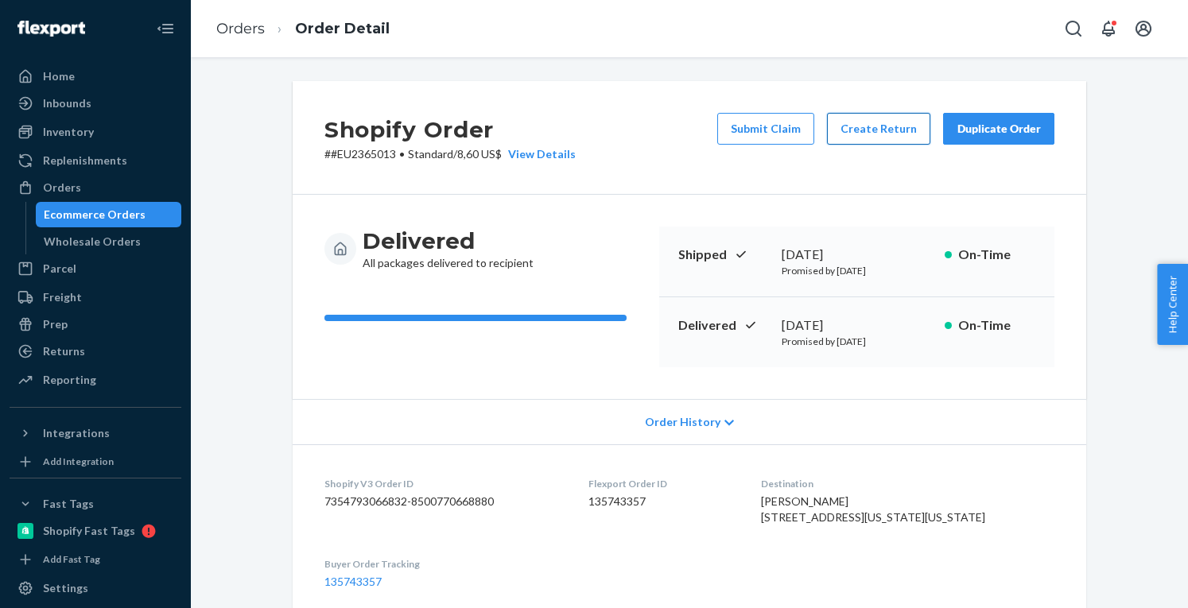
click at [847, 132] on button "Create Return" at bounding box center [878, 129] width 103 height 32
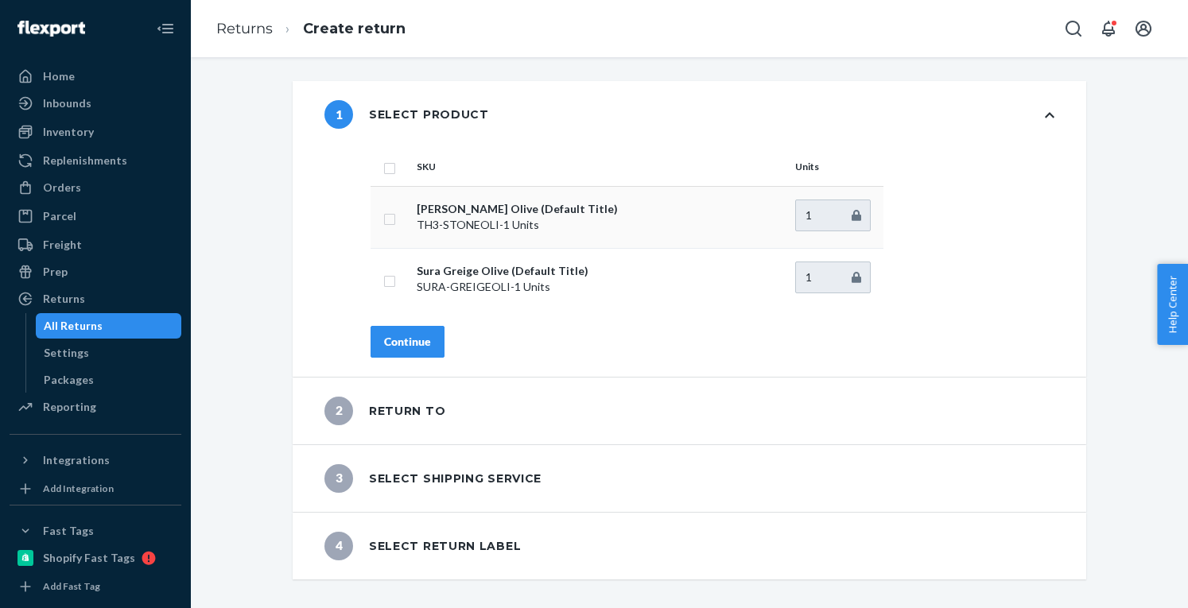
click at [383, 223] on input "checkbox" at bounding box center [389, 217] width 13 height 17
checkbox input "true"
click at [397, 322] on div "SKU Units Thabo Stone Olive (Default Title) TH3-STONEOLI - 1 Units 1 Sura Greig…" at bounding box center [712, 262] width 747 height 229
click at [398, 339] on div "Continue" at bounding box center [407, 342] width 47 height 16
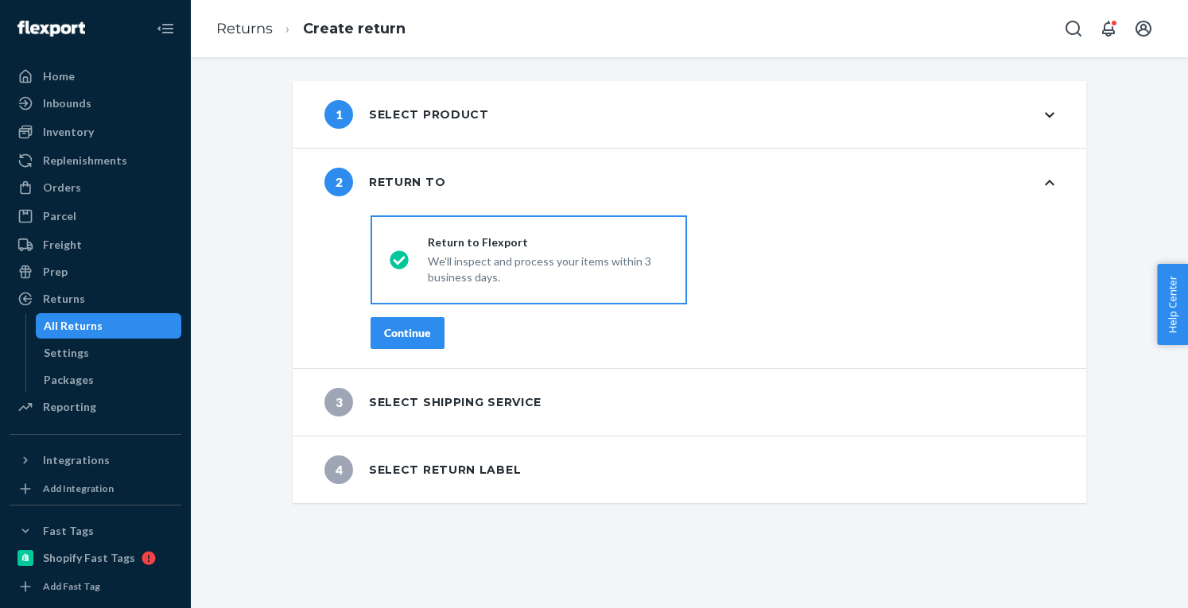
click at [398, 339] on div "Continue" at bounding box center [407, 333] width 47 height 16
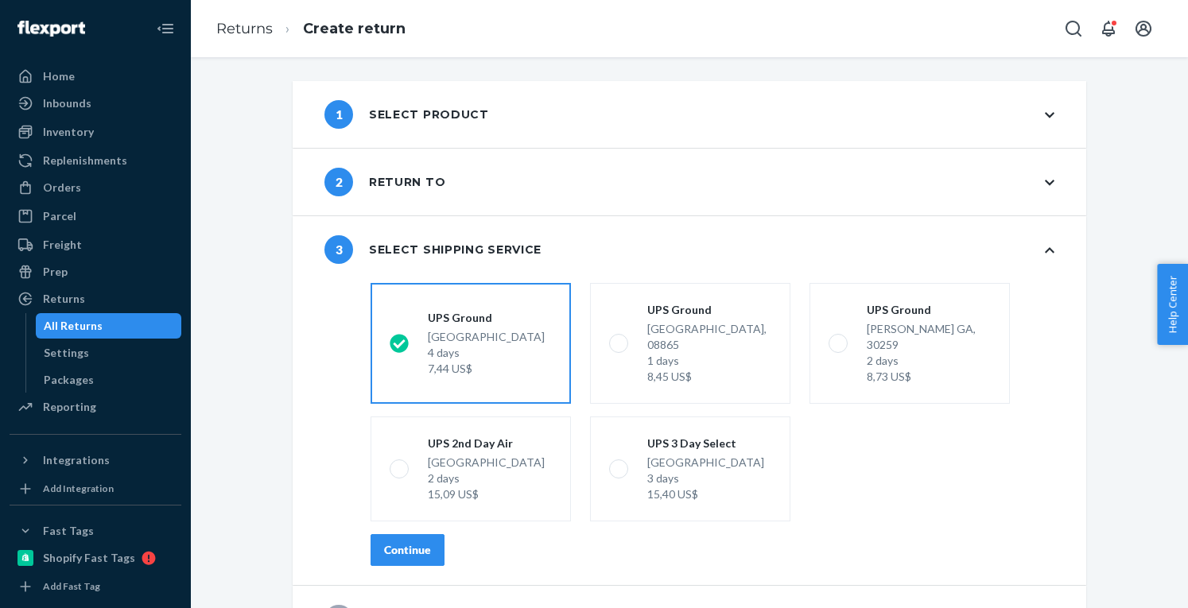
click at [397, 542] on div "Continue" at bounding box center [407, 550] width 47 height 16
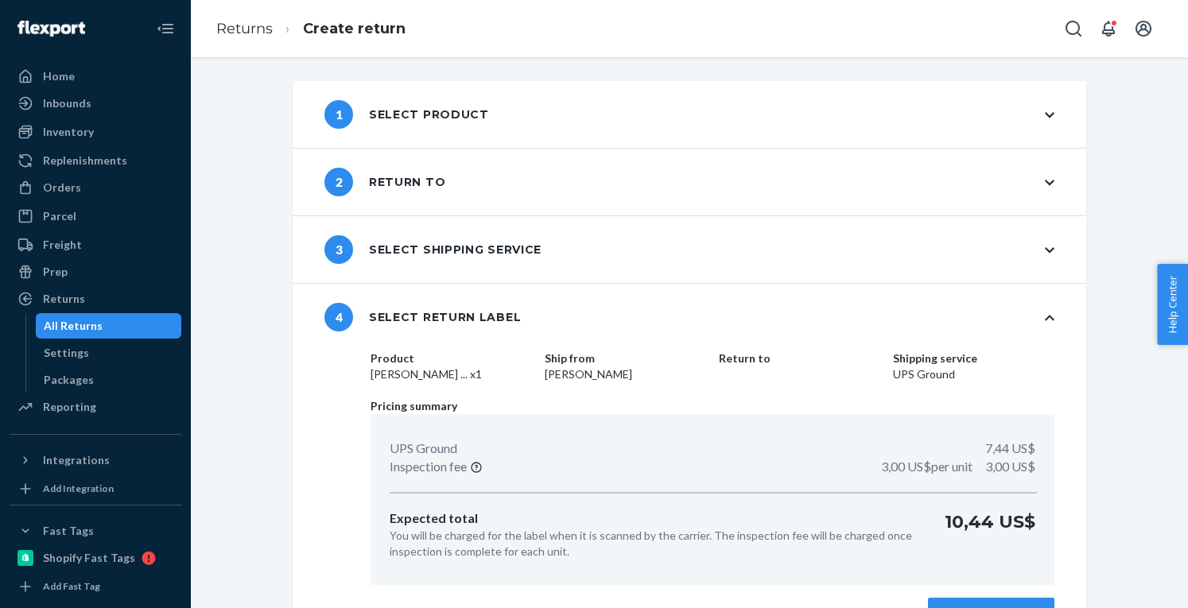
scroll to position [39, 0]
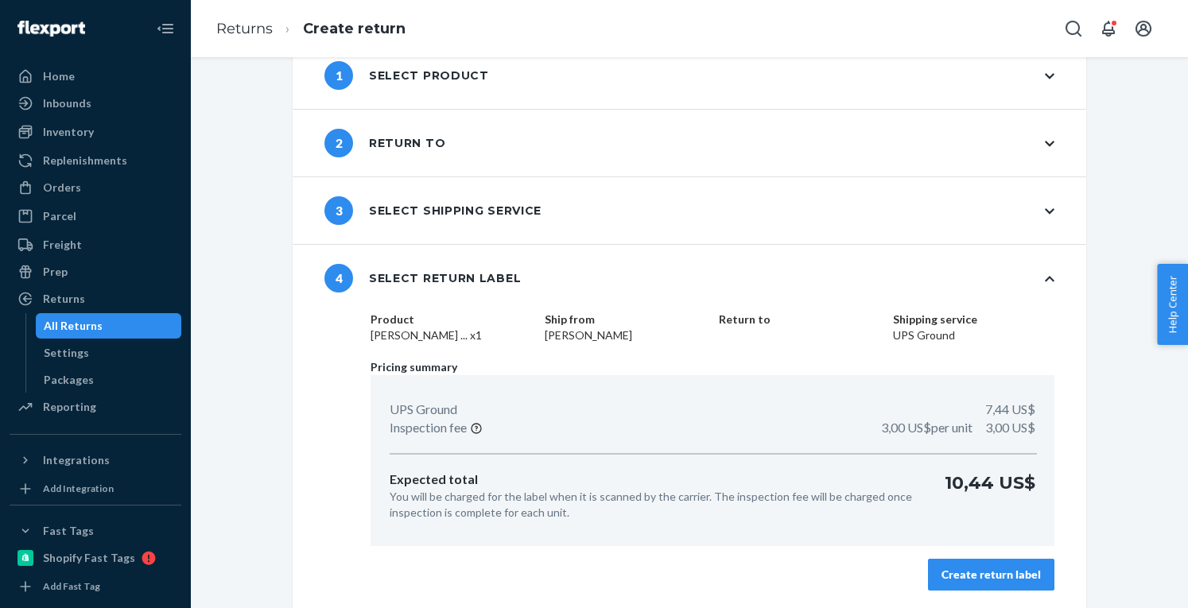
click at [995, 573] on div "Create return label" at bounding box center [990, 575] width 99 height 16
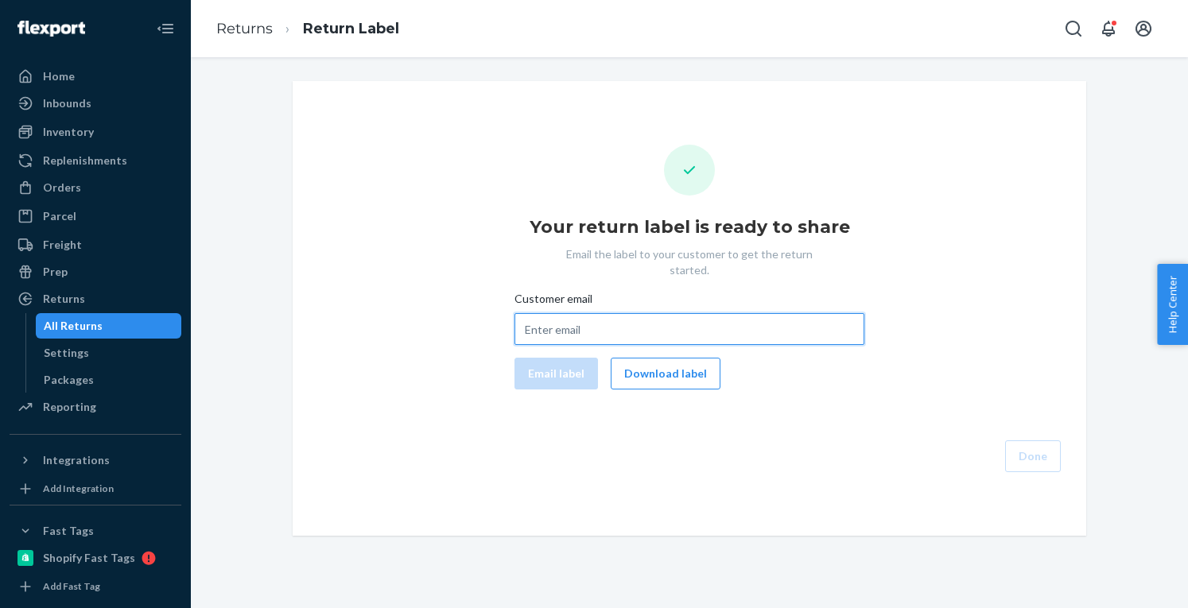
click at [616, 319] on input "Customer email" at bounding box center [689, 329] width 350 height 32
paste input "conor.irwin2@gmail.com"
type input "conor.irwin2@gmail.com"
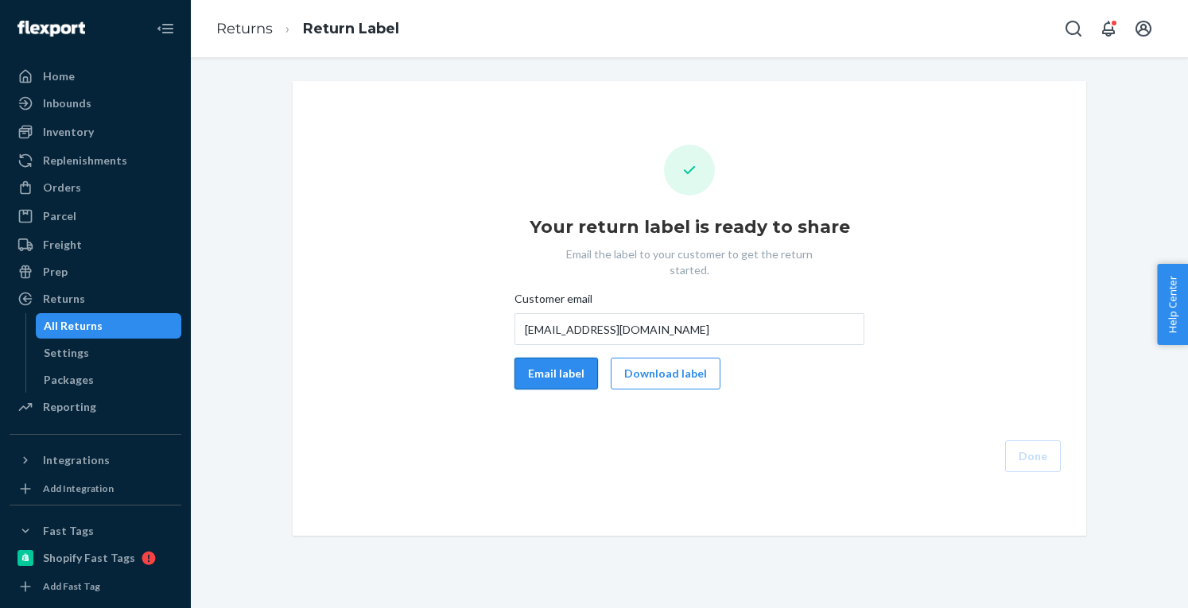
click at [562, 359] on button "Email label" at bounding box center [555, 374] width 83 height 32
drag, startPoint x: 649, startPoint y: 357, endPoint x: 809, endPoint y: 382, distance: 162.6
click at [654, 358] on button "Download label" at bounding box center [666, 374] width 110 height 32
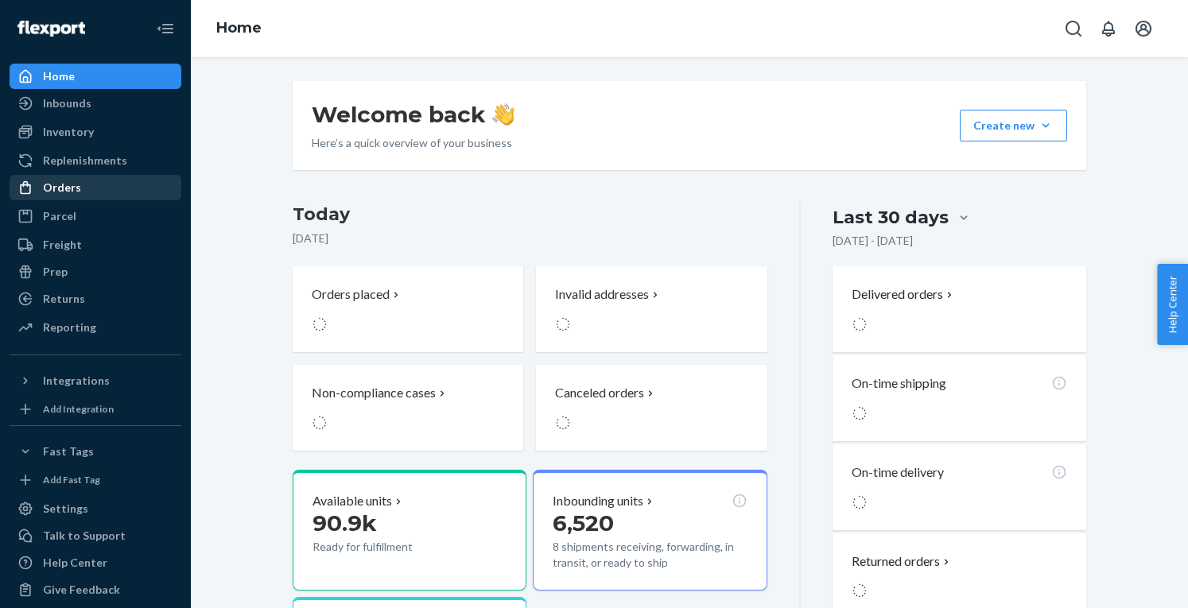
click at [84, 182] on div "Orders" at bounding box center [95, 187] width 169 height 22
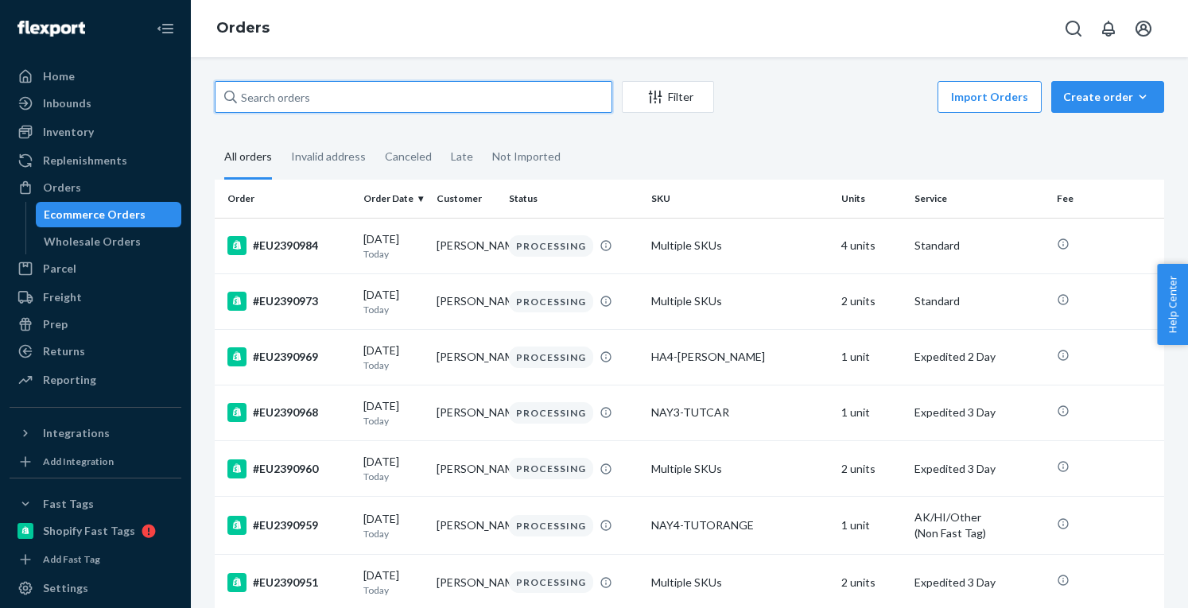
click at [324, 93] on input "text" at bounding box center [414, 97] width 398 height 32
paste input "EU2381901"
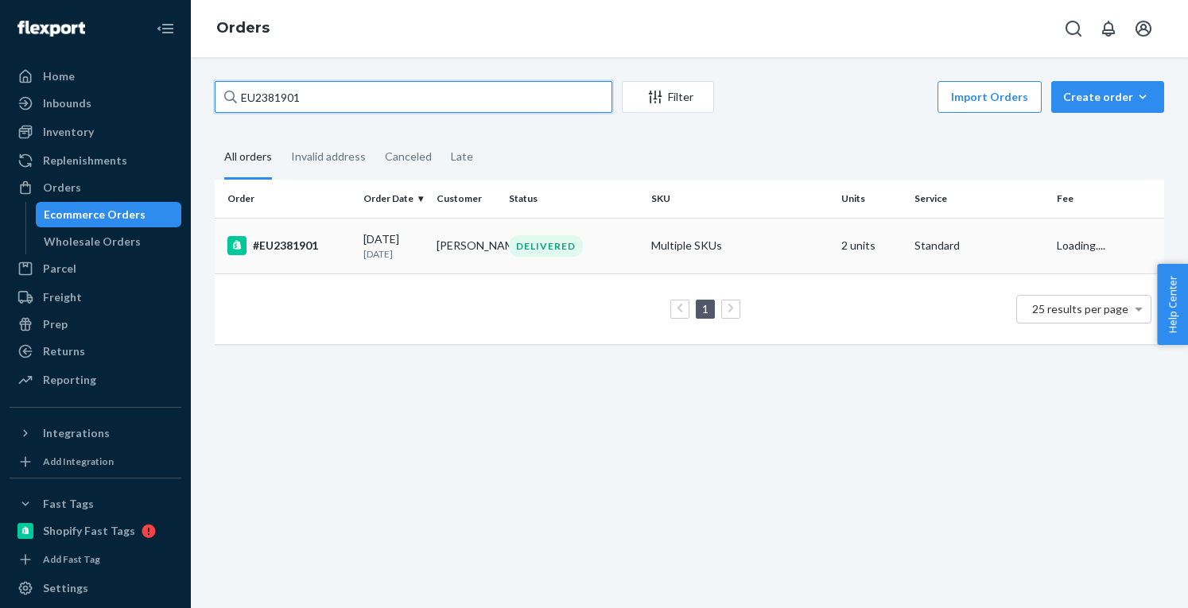
type input "EU2381901"
click at [332, 260] on td "#EU2381901" at bounding box center [286, 246] width 142 height 56
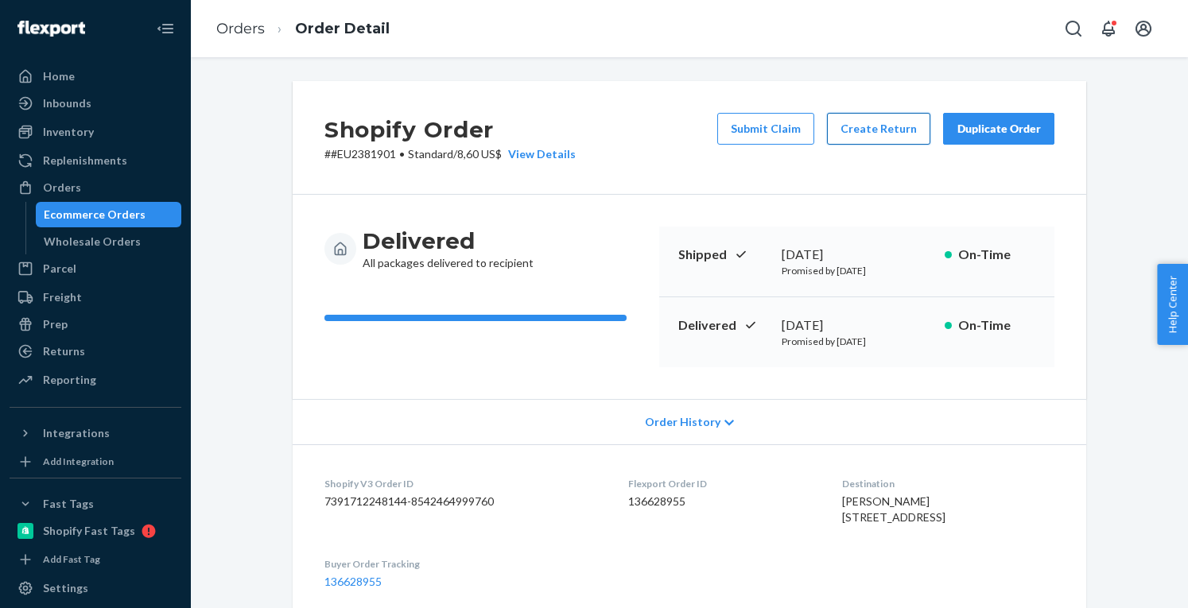
click at [890, 136] on button "Create Return" at bounding box center [878, 129] width 103 height 32
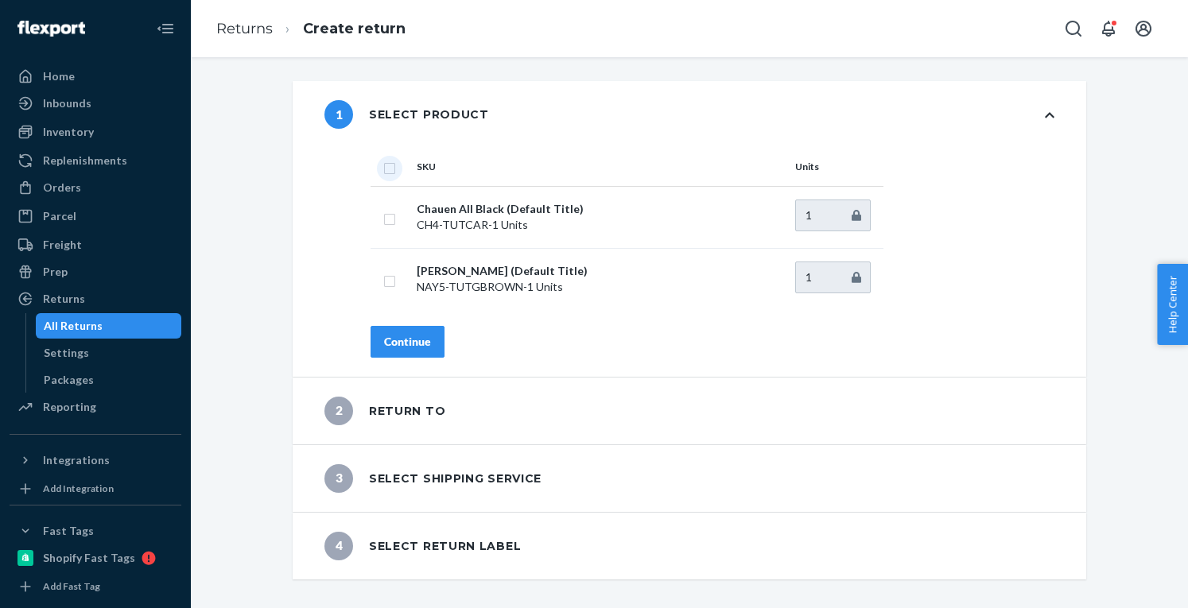
click at [383, 165] on input "checkbox" at bounding box center [389, 166] width 13 height 17
checkbox input "true"
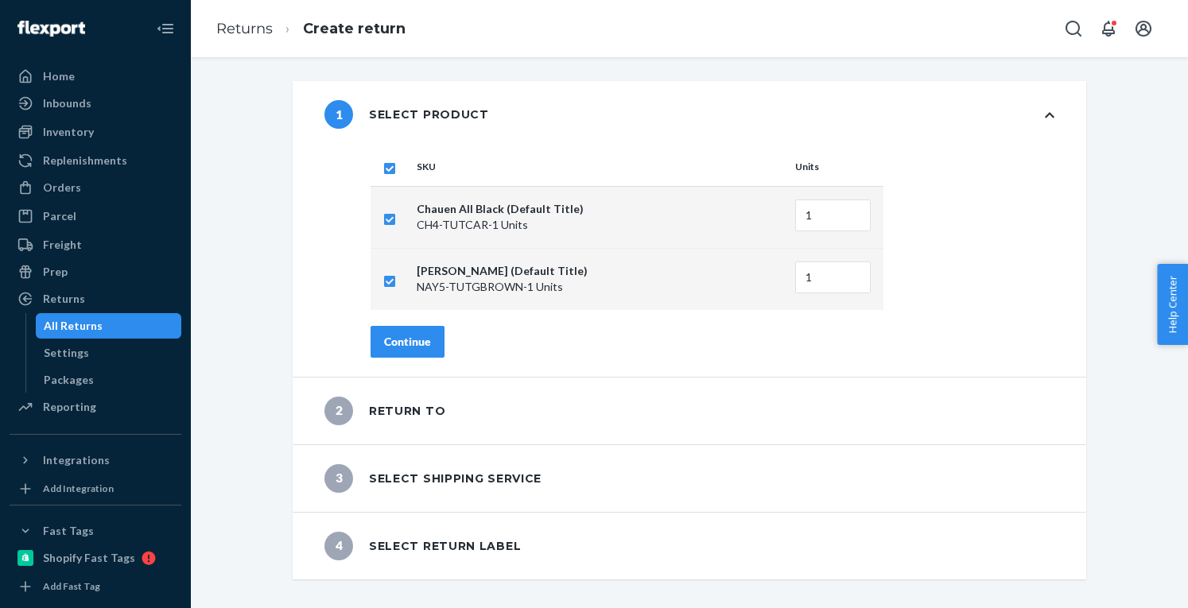
click at [404, 342] on div "Continue" at bounding box center [407, 342] width 47 height 16
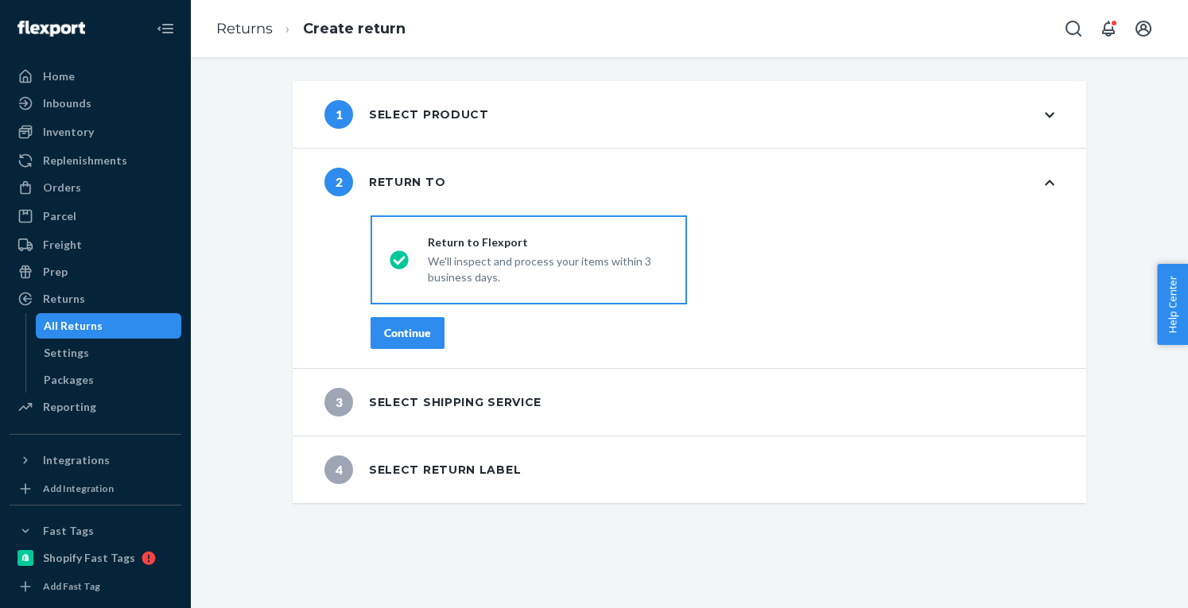
click at [404, 330] on div "Continue" at bounding box center [407, 333] width 47 height 16
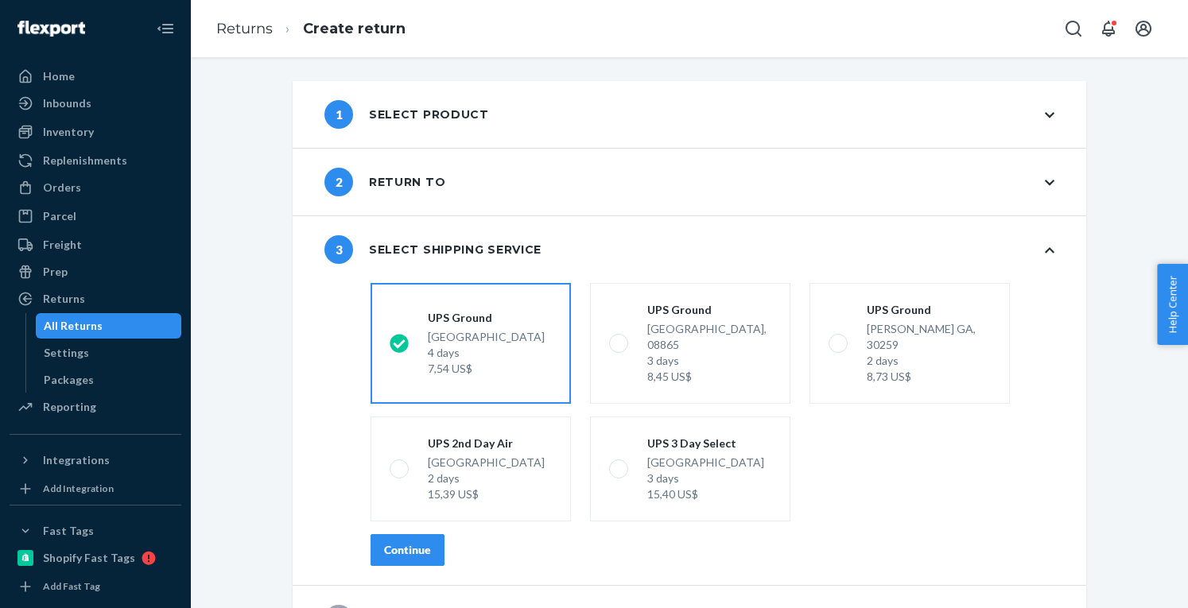
click at [417, 534] on button "Continue" at bounding box center [407, 550] width 74 height 32
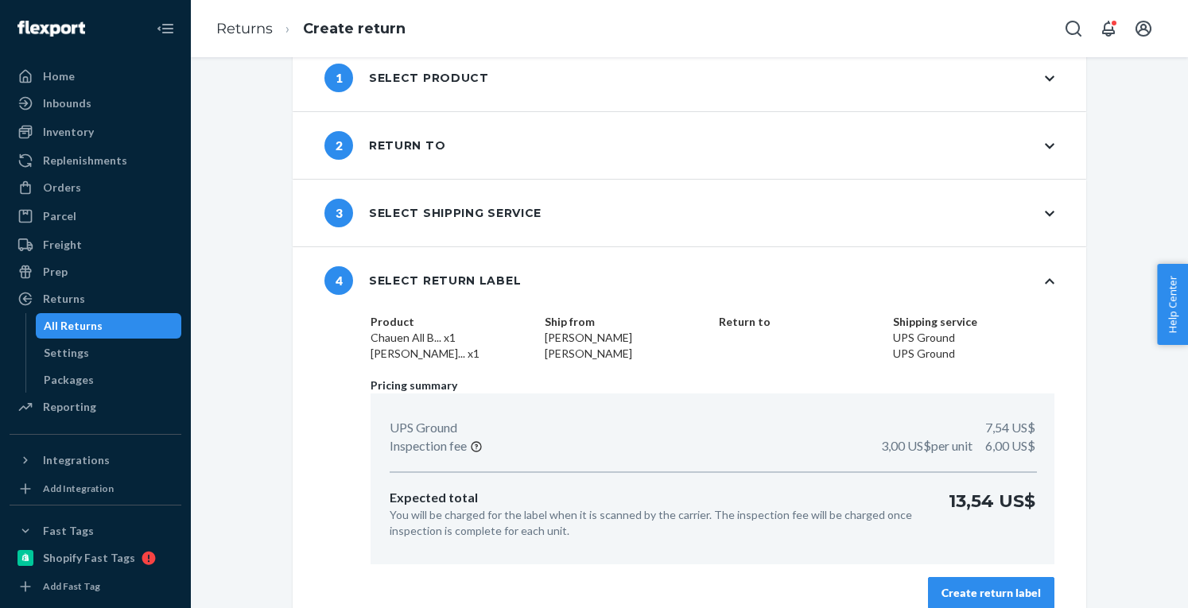
scroll to position [55, 0]
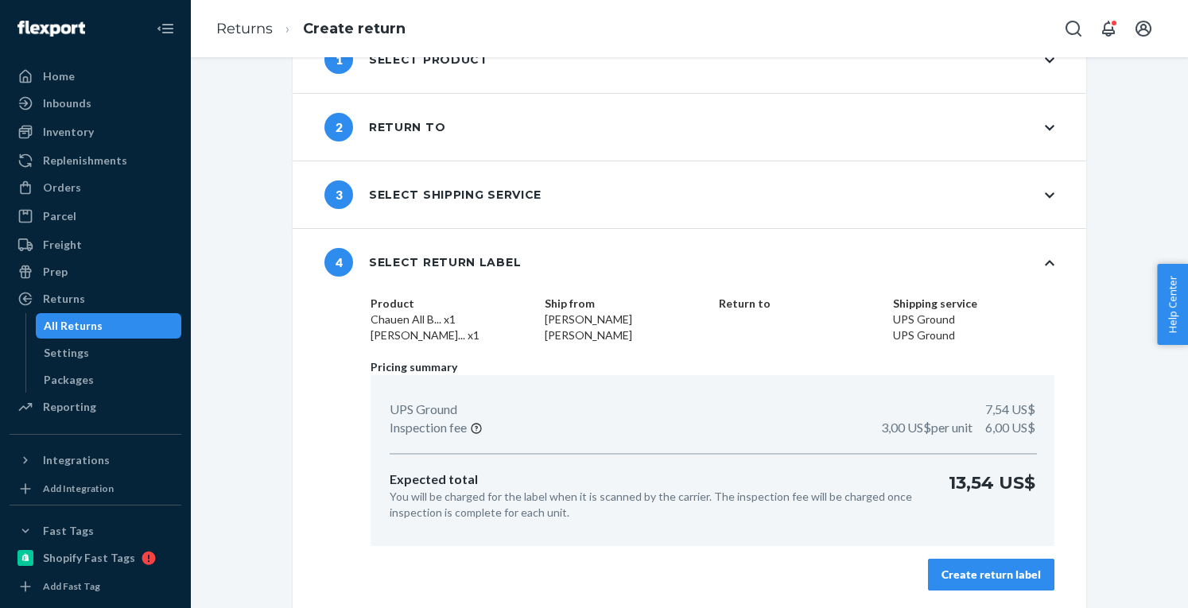
click at [992, 573] on div "Create return label" at bounding box center [990, 575] width 99 height 16
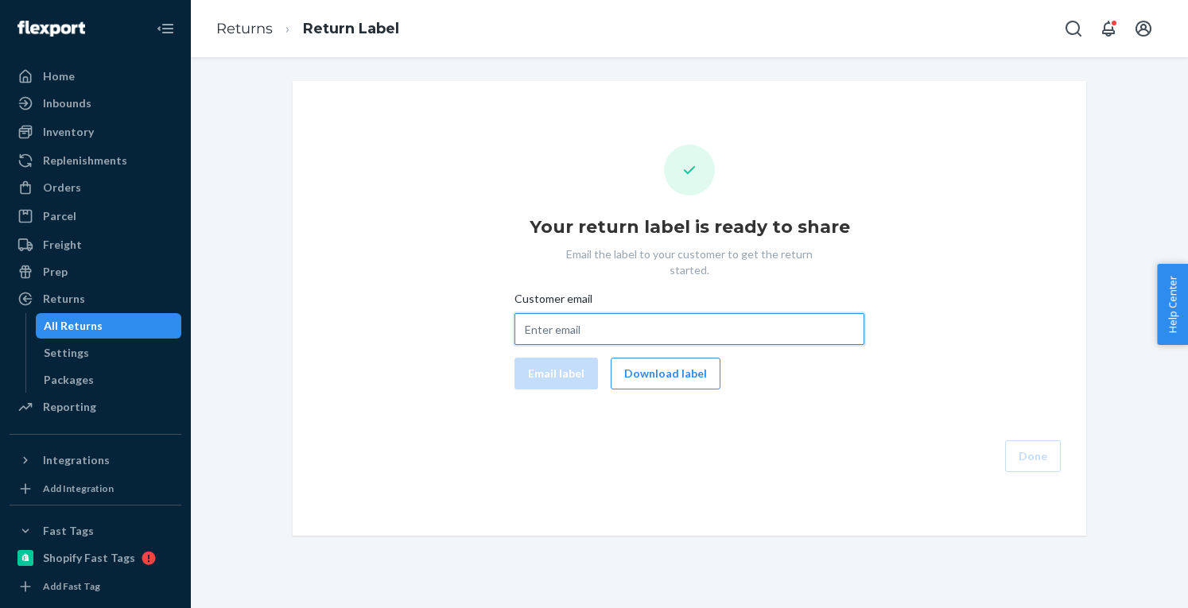
click at [576, 313] on input "Customer email" at bounding box center [689, 329] width 350 height 32
paste input "[EMAIL_ADDRESS][DOMAIN_NAME]"
type input "[EMAIL_ADDRESS][DOMAIN_NAME]"
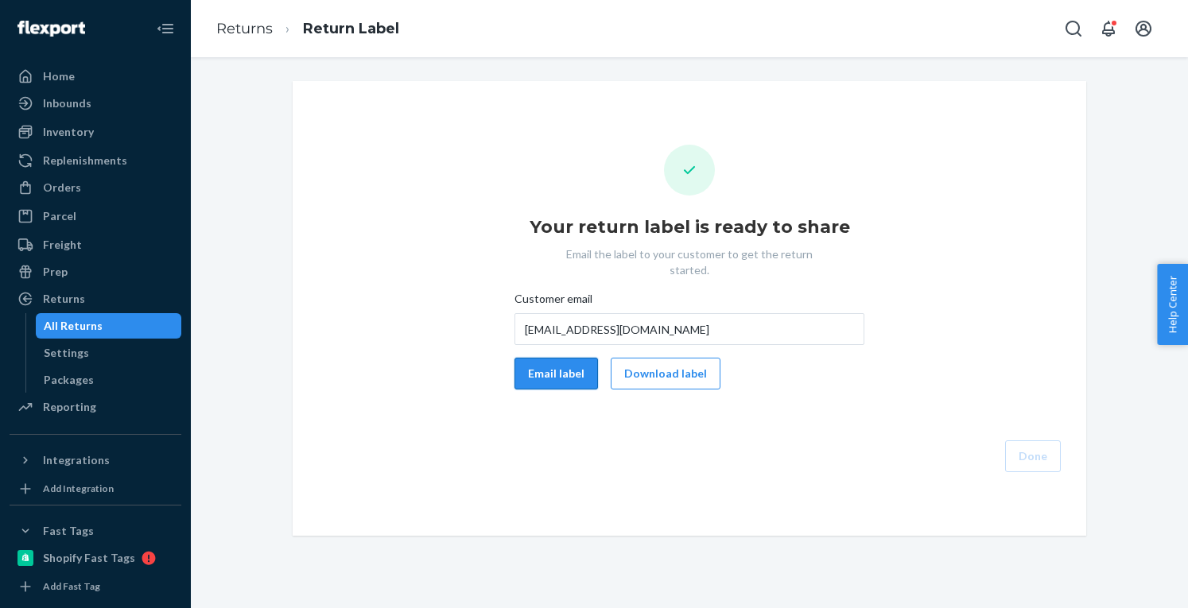
click at [529, 358] on button "Email label" at bounding box center [555, 374] width 83 height 32
drag, startPoint x: 674, startPoint y: 359, endPoint x: 991, endPoint y: 393, distance: 318.2
click at [674, 359] on button "Download label" at bounding box center [666, 374] width 110 height 32
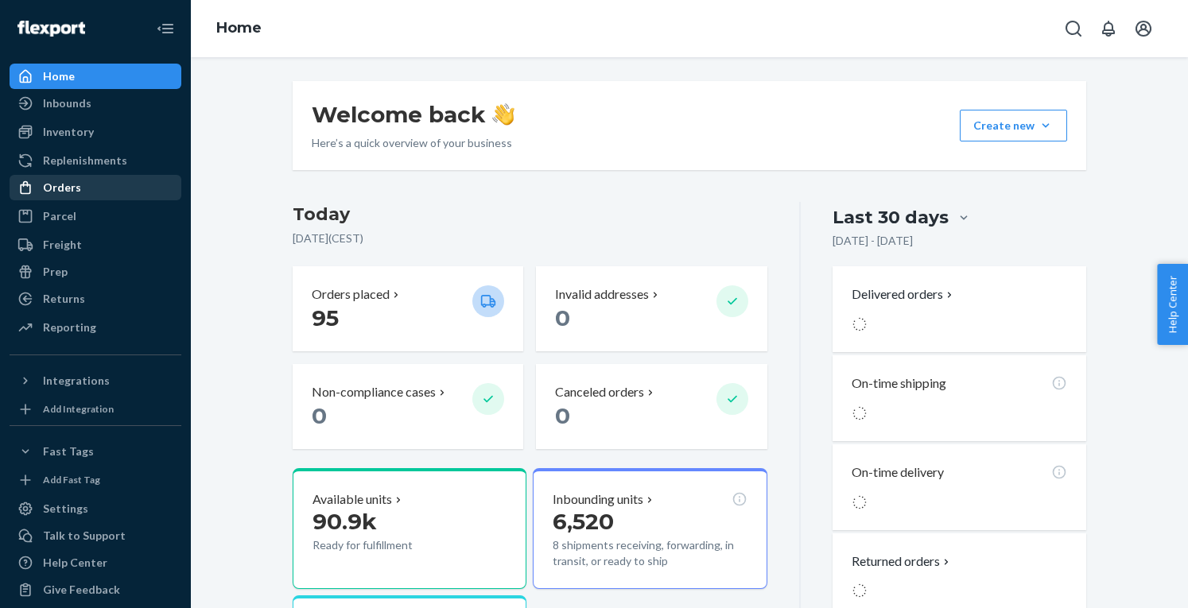
click at [83, 194] on div "Orders" at bounding box center [95, 187] width 169 height 22
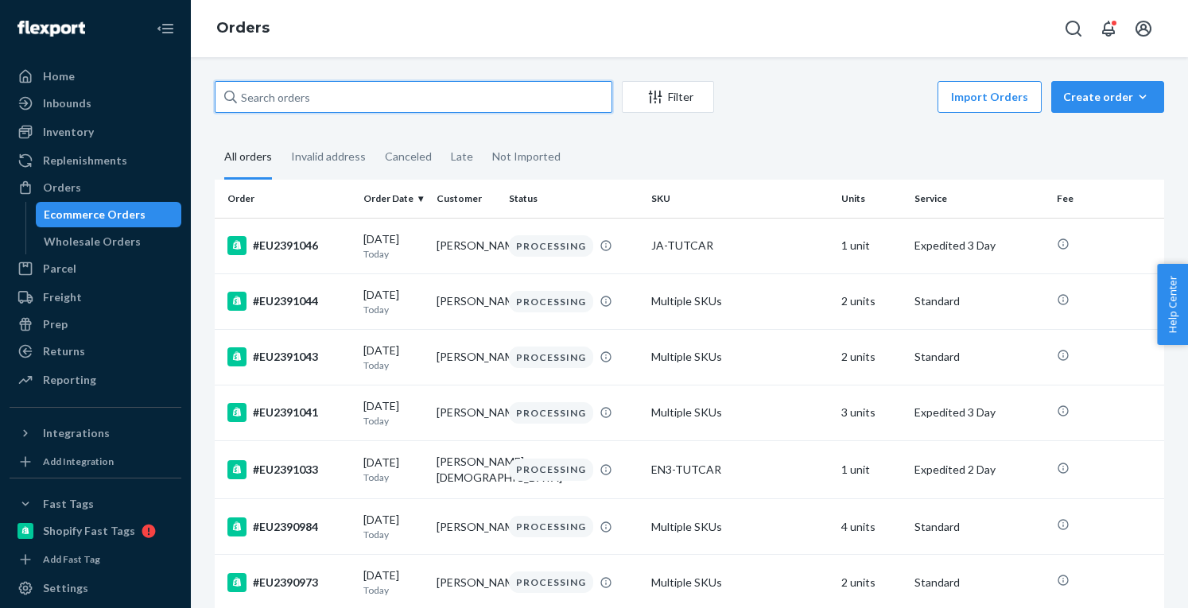
click at [346, 85] on input "text" at bounding box center [414, 97] width 398 height 32
paste input "EU2365506"
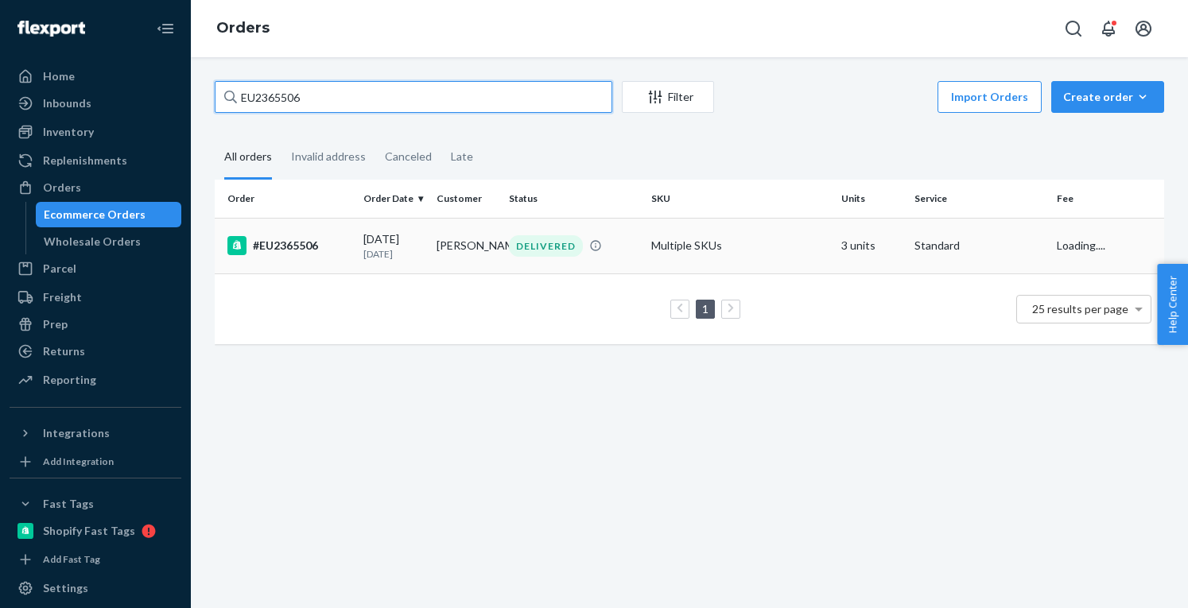
type input "EU2365506"
click at [305, 249] on div "#EU2365506" at bounding box center [288, 245] width 123 height 19
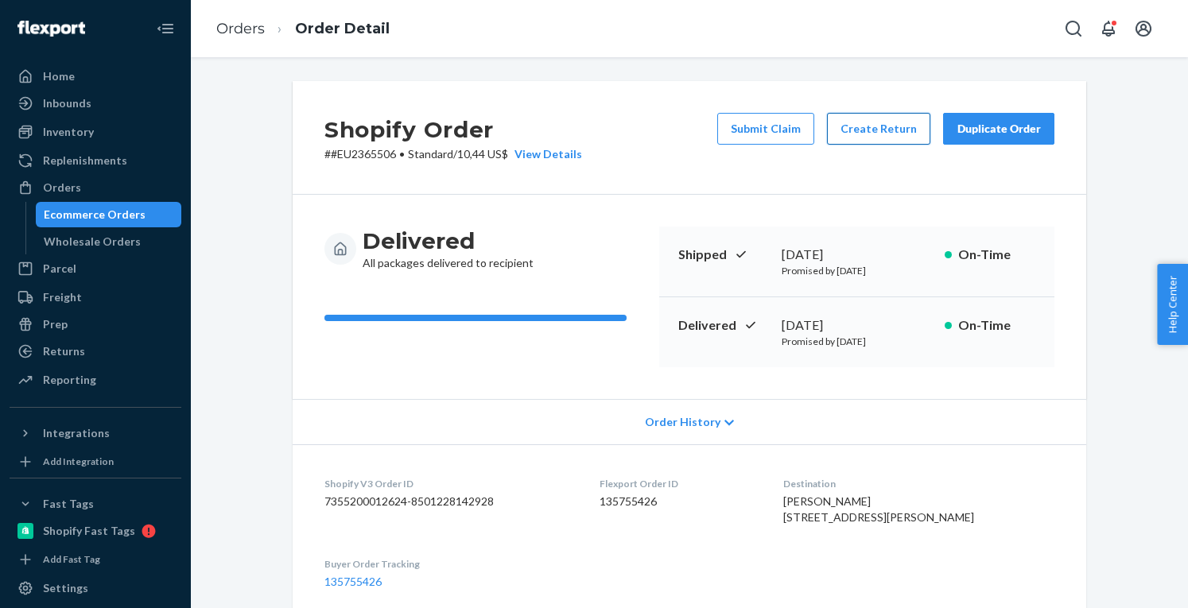
click at [878, 122] on button "Create Return" at bounding box center [878, 129] width 103 height 32
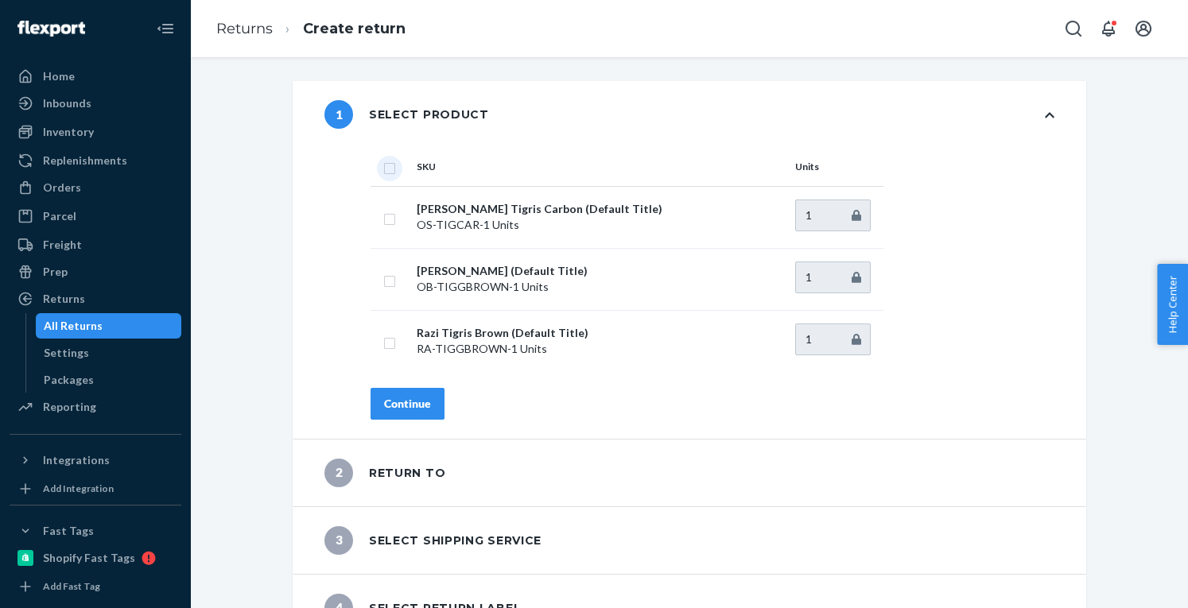
click at [386, 173] on input "checkbox" at bounding box center [389, 166] width 13 height 17
checkbox input "true"
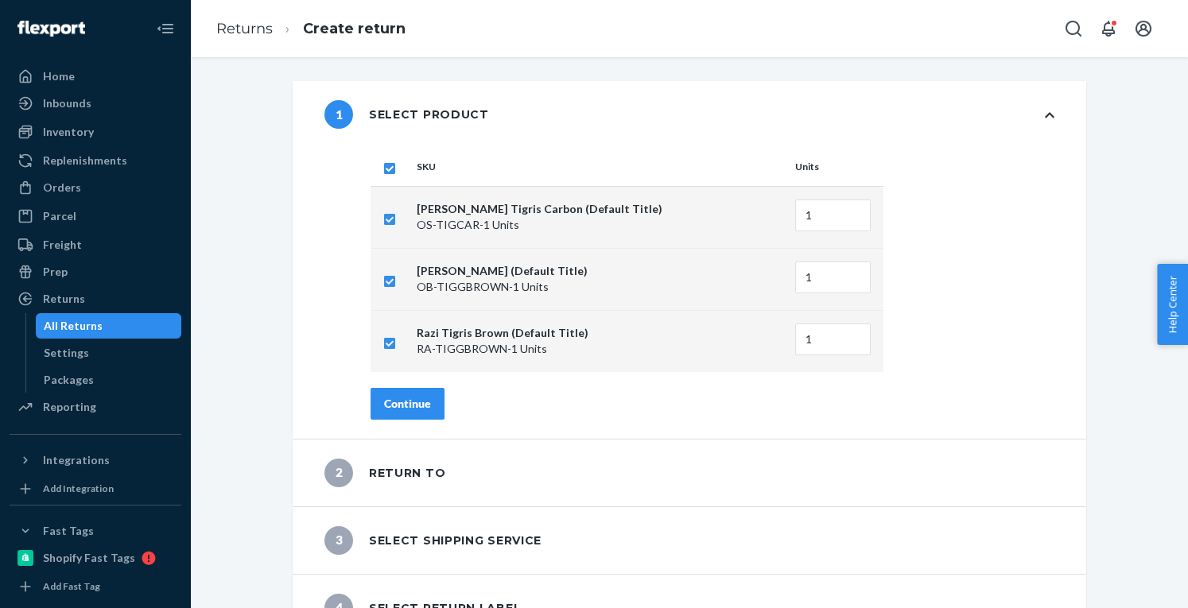
click at [406, 406] on div "Continue" at bounding box center [407, 404] width 47 height 16
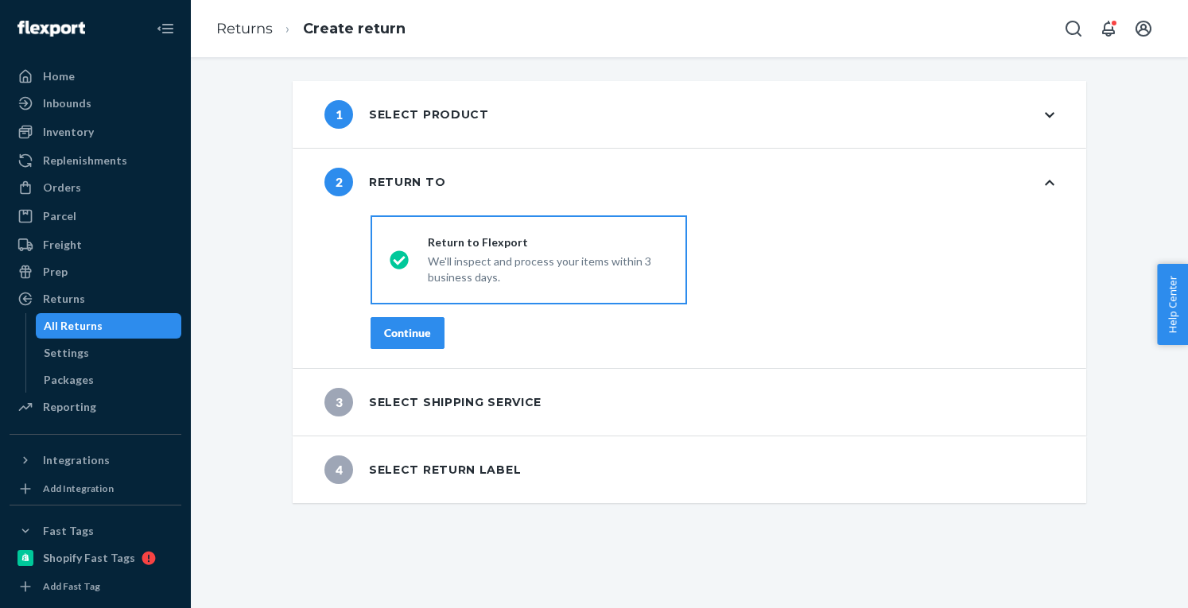
click at [411, 332] on div "Continue" at bounding box center [407, 333] width 47 height 16
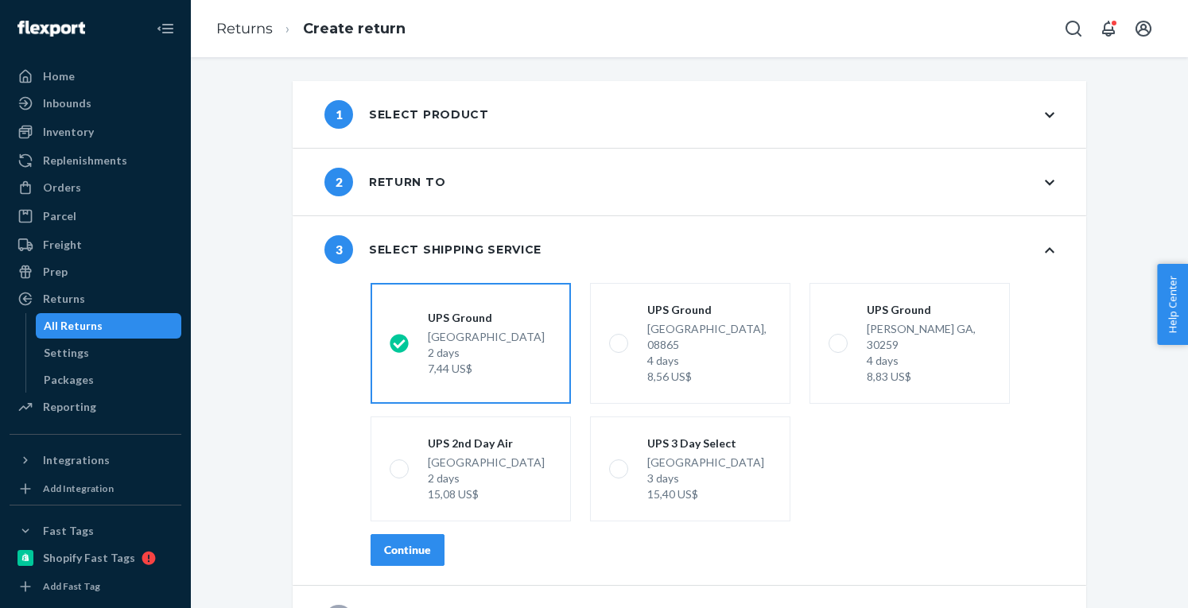
click at [418, 542] on div "Continue" at bounding box center [407, 550] width 47 height 16
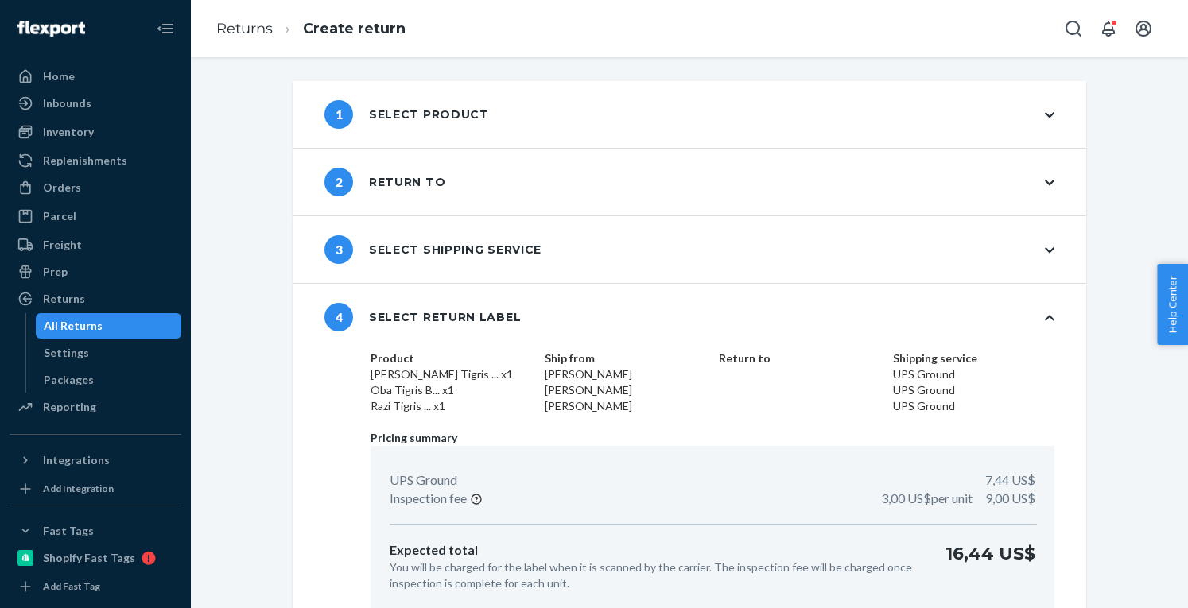
scroll to position [71, 0]
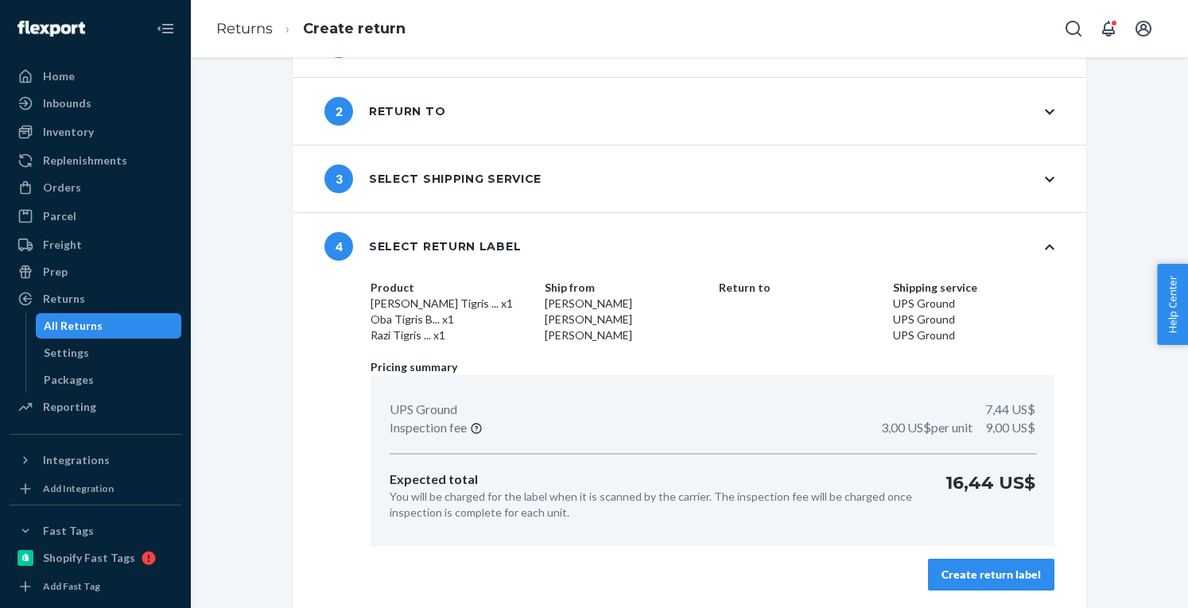
click at [984, 567] on div "Create return label" at bounding box center [990, 575] width 99 height 16
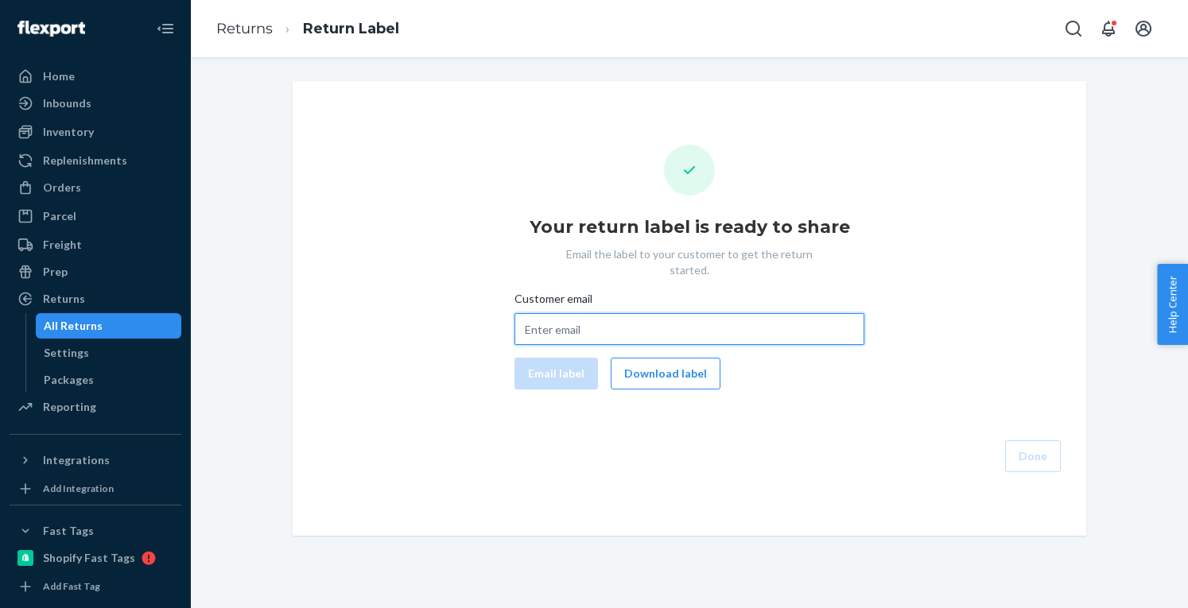
click at [598, 313] on input "Customer email" at bounding box center [689, 329] width 350 height 32
paste input "[EMAIL_ADDRESS][DOMAIN_NAME]"
type input "[EMAIL_ADDRESS][DOMAIN_NAME]"
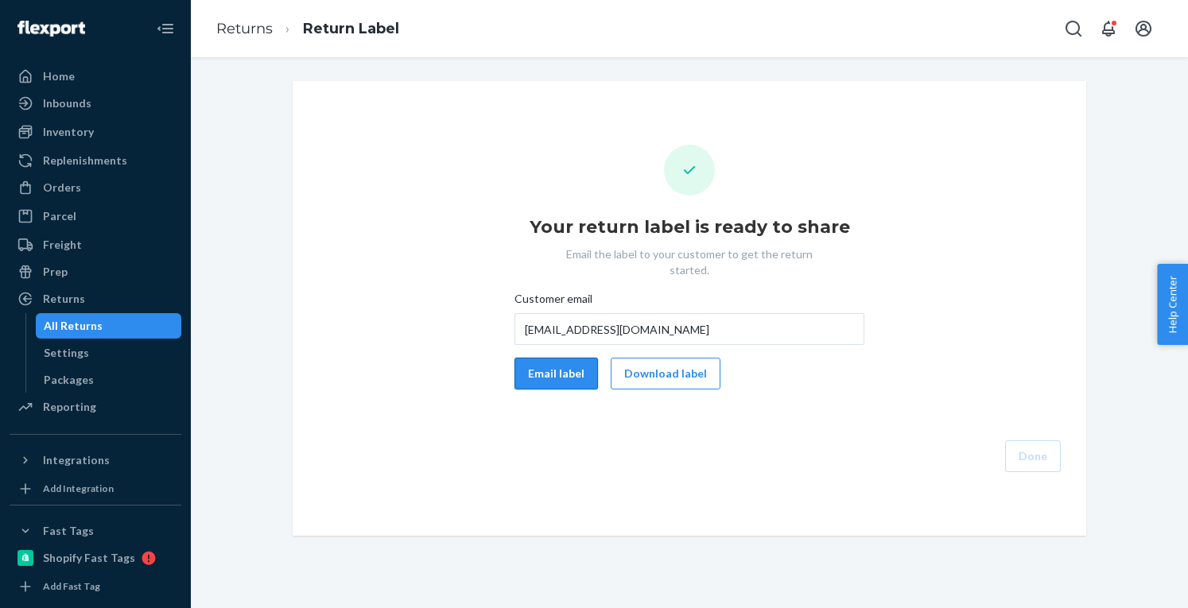
click at [556, 358] on button "Email label" at bounding box center [555, 374] width 83 height 32
drag, startPoint x: 654, startPoint y: 363, endPoint x: 992, endPoint y: 375, distance: 338.1
click at [657, 362] on button "Download label" at bounding box center [666, 374] width 110 height 32
